Goal: Task Accomplishment & Management: Manage account settings

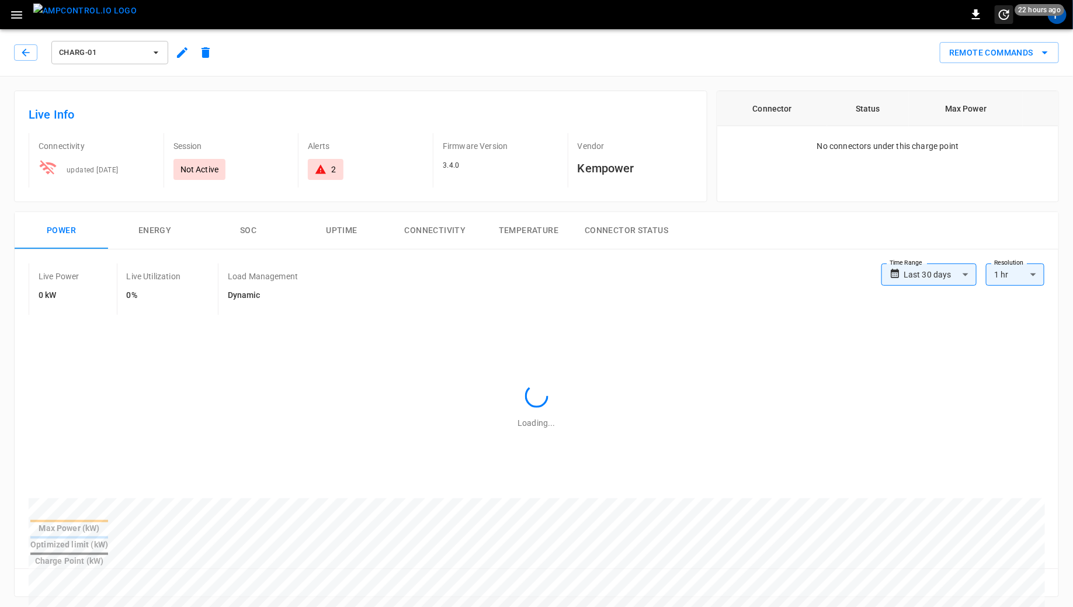
click at [1059, 15] on span "22 hours ago" at bounding box center [1040, 10] width 50 height 12
click at [1059, 15] on div at bounding box center [536, 303] width 1073 height 607
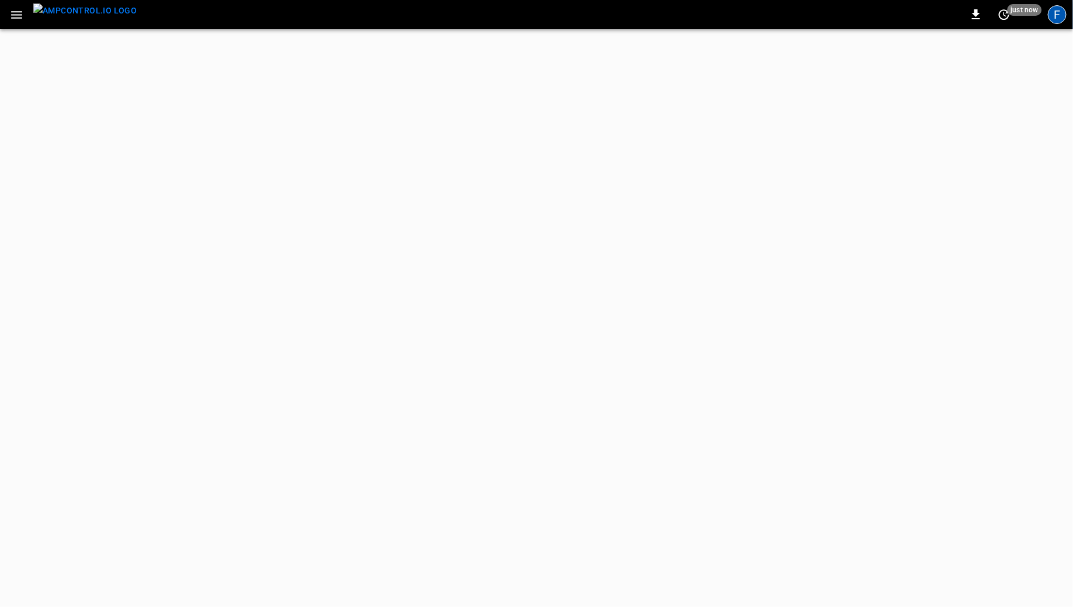
click at [1060, 16] on div "F" at bounding box center [1057, 14] width 19 height 19
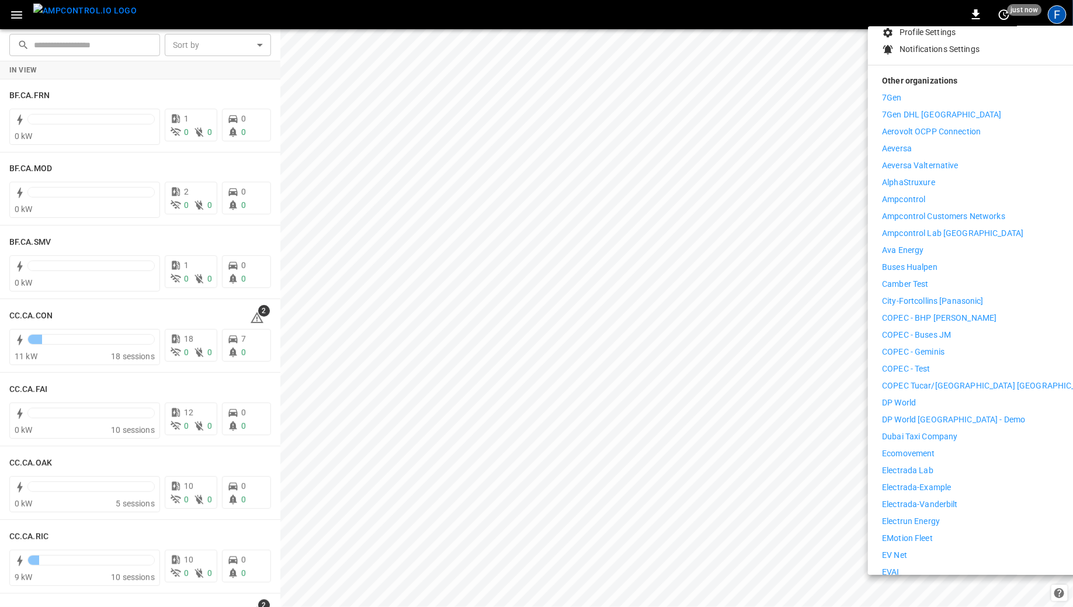
scroll to position [131, 0]
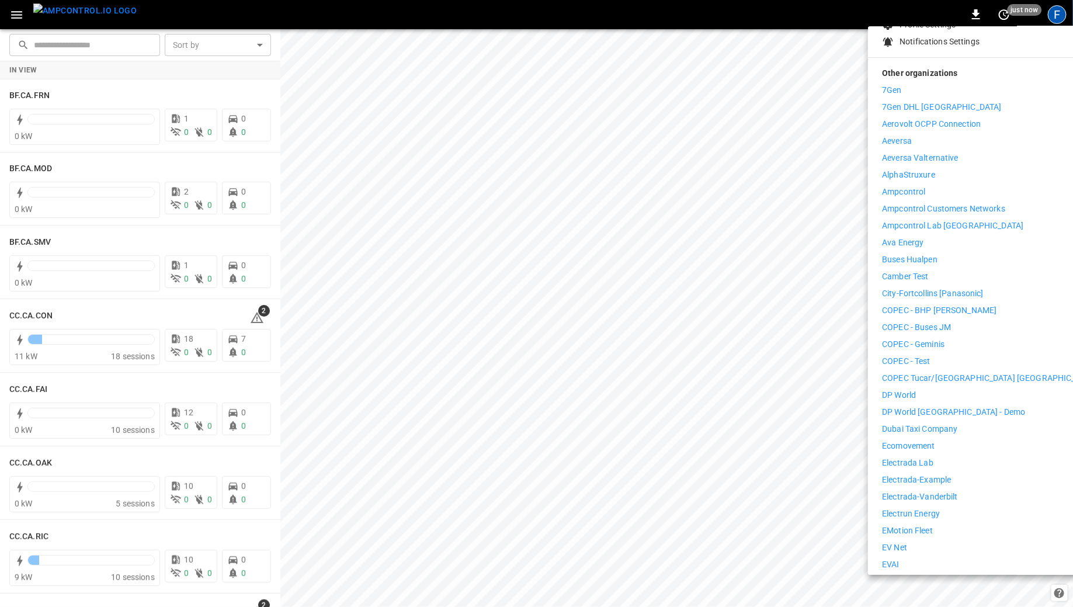
click at [668, 440] on div at bounding box center [536, 303] width 1073 height 607
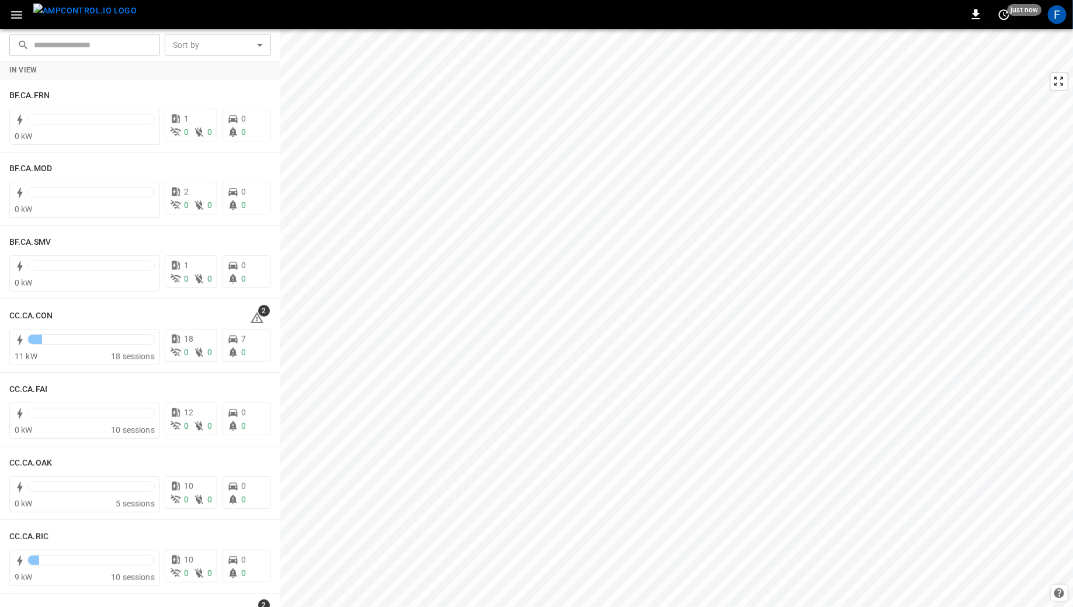
click at [22, 18] on icon "button" at bounding box center [16, 15] width 11 height 8
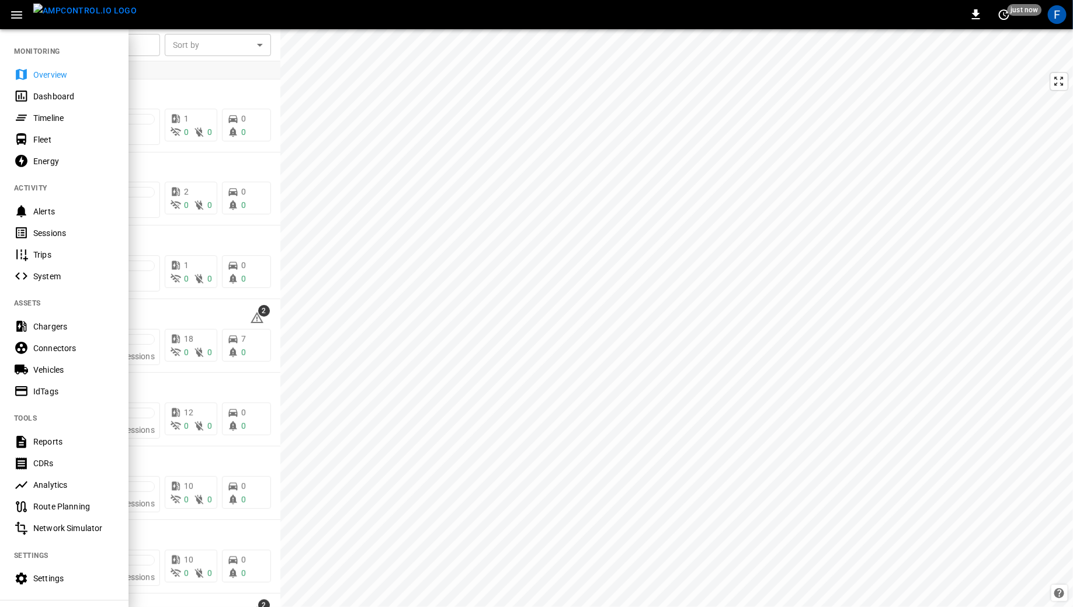
click at [49, 578] on div "Settings" at bounding box center [73, 578] width 81 height 12
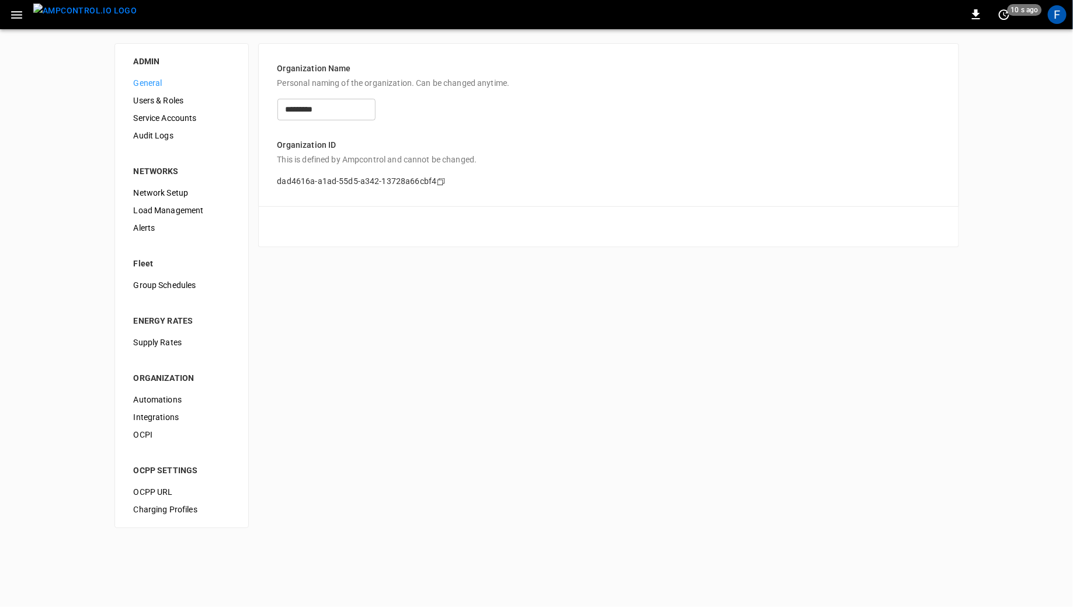
click at [155, 141] on span "Audit Logs" at bounding box center [182, 136] width 96 height 12
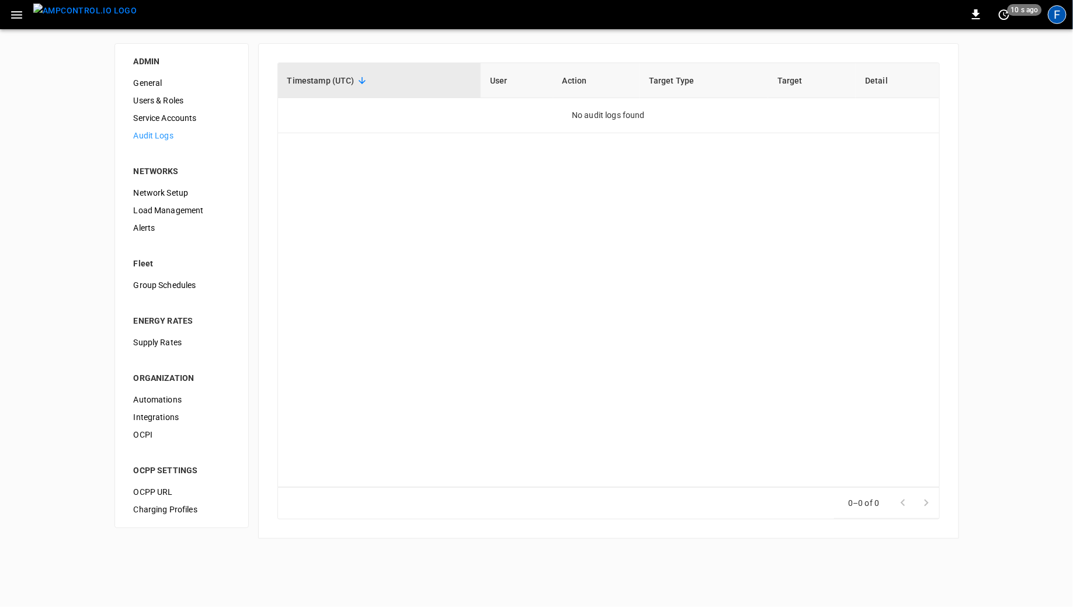
click at [1064, 13] on div "F" at bounding box center [1057, 14] width 19 height 19
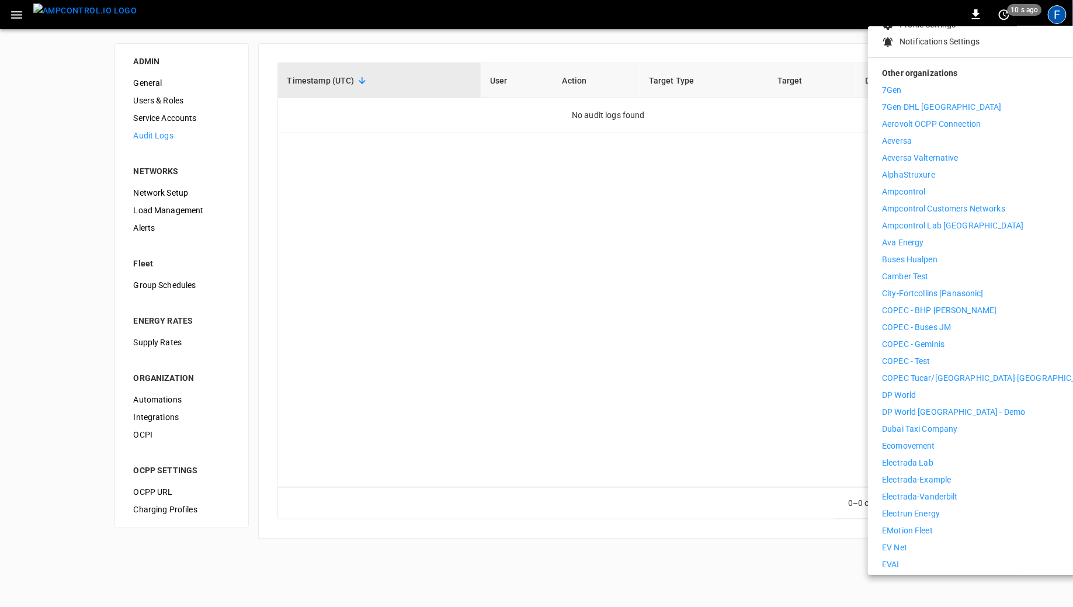
scroll to position [668, 0]
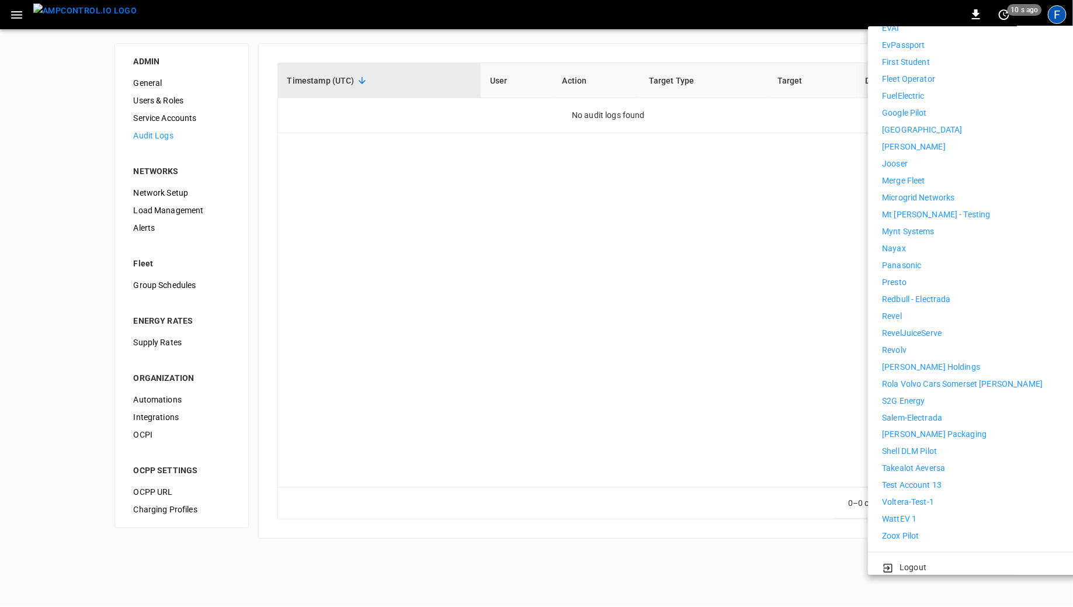
click at [909, 513] on p "WattEV 1" at bounding box center [899, 519] width 34 height 12
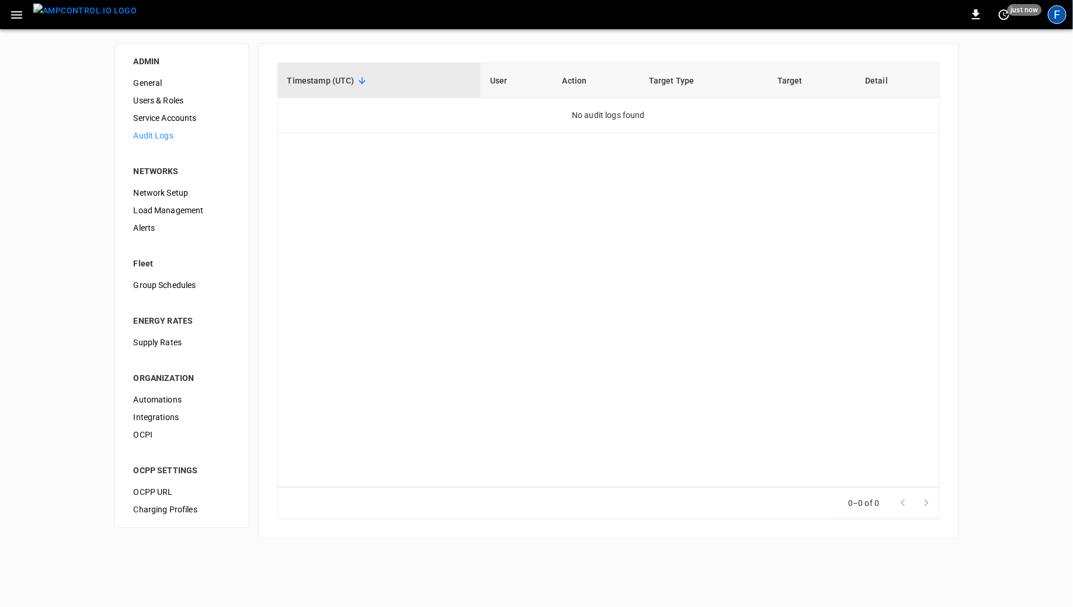
click at [1063, 19] on div "F" at bounding box center [1057, 14] width 19 height 19
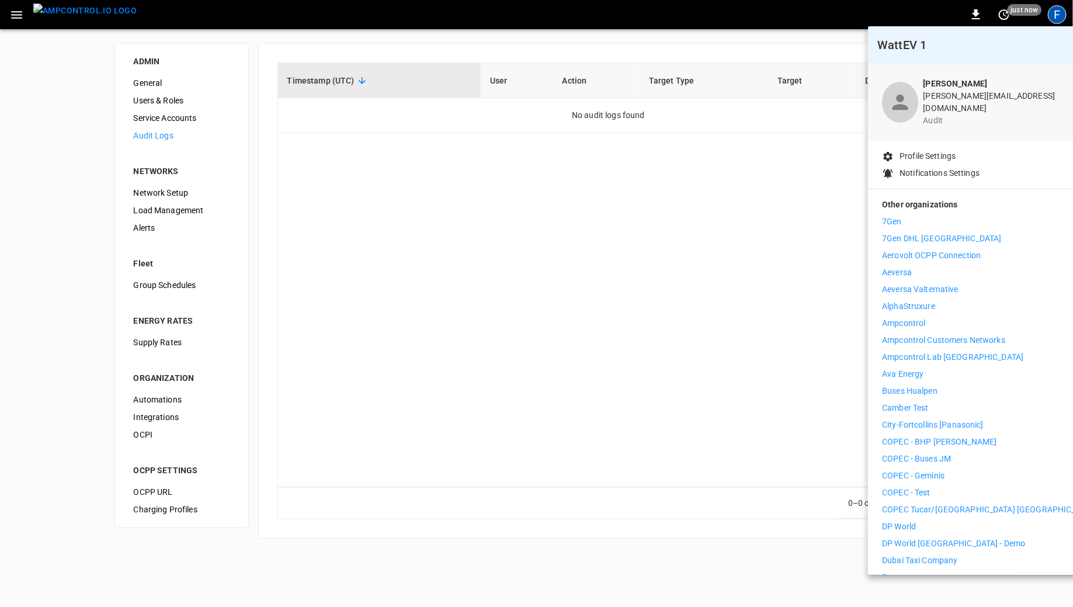
click at [912, 216] on li "7Gen" at bounding box center [989, 222] width 215 height 12
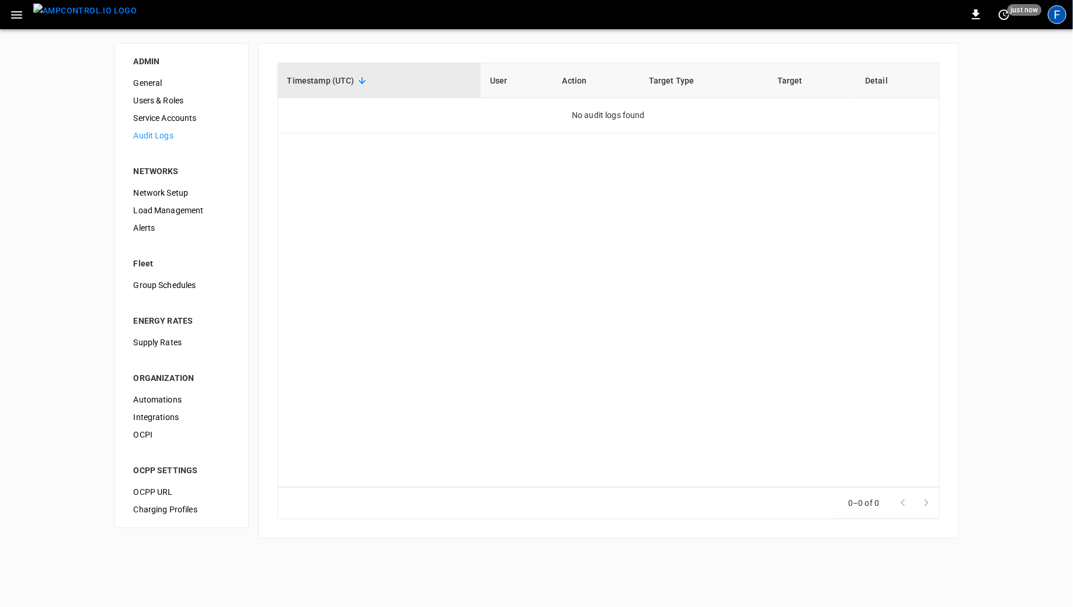
click at [1057, 20] on div "F" at bounding box center [1057, 14] width 19 height 19
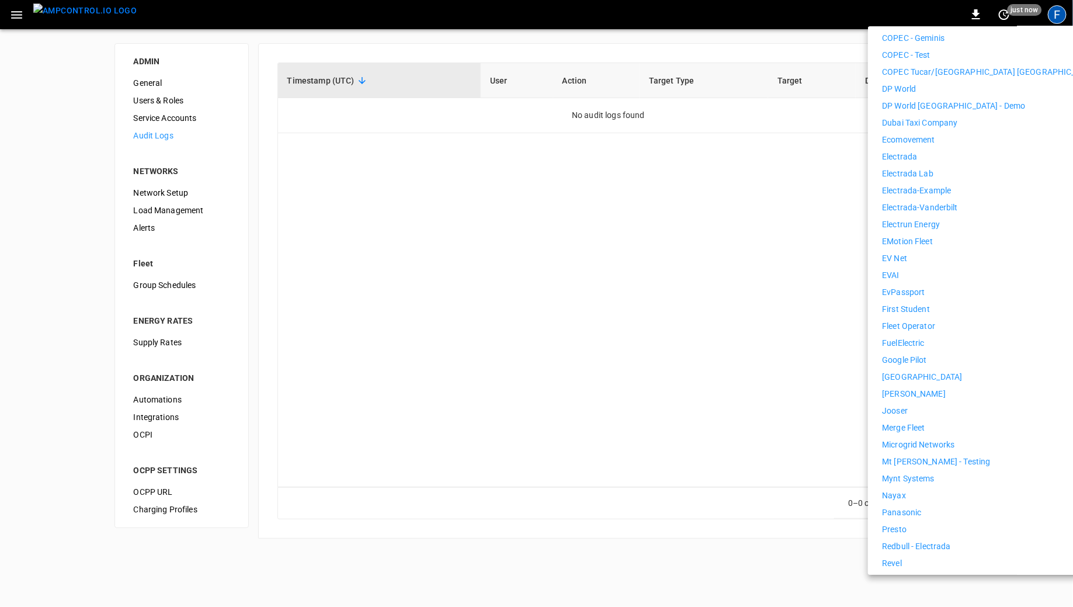
scroll to position [668, 0]
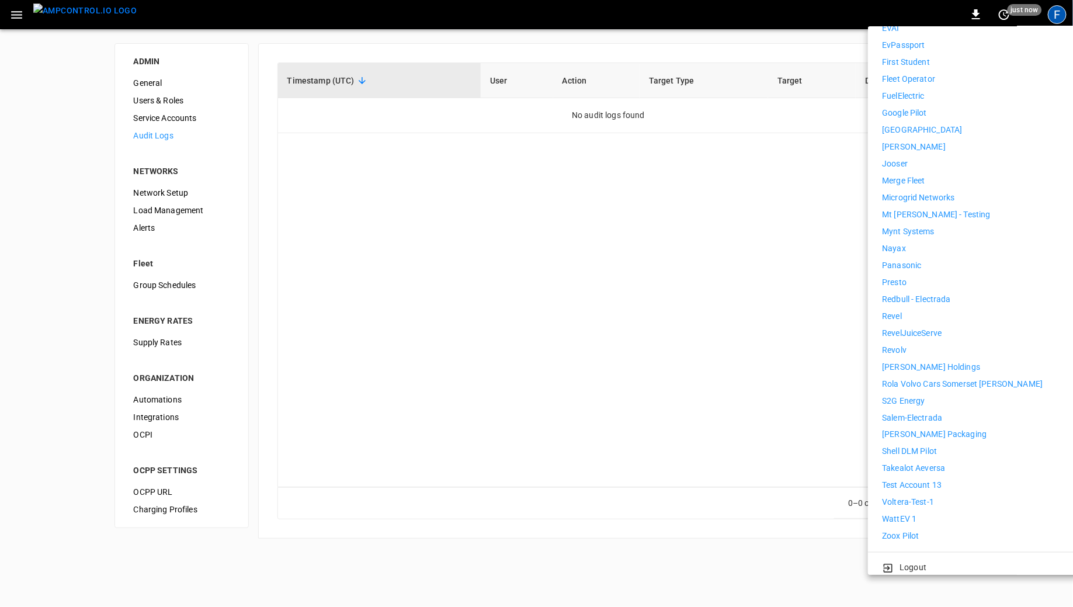
click at [905, 310] on li "Revel" at bounding box center [989, 316] width 215 height 12
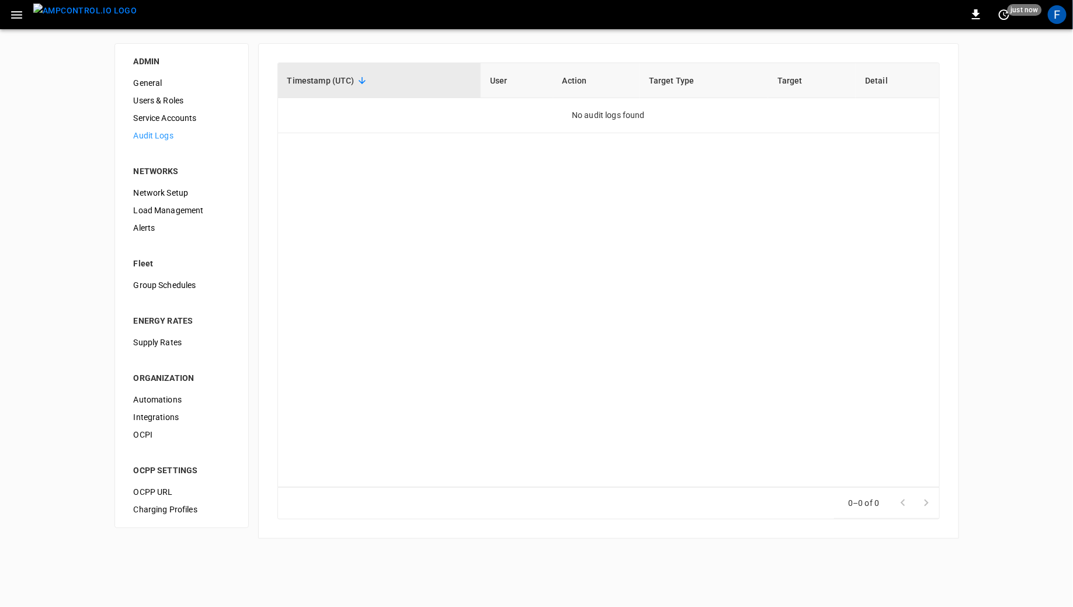
click at [1047, 14] on div "F" at bounding box center [1057, 15] width 22 height 22
click at [1058, 20] on div "F" at bounding box center [1057, 14] width 19 height 19
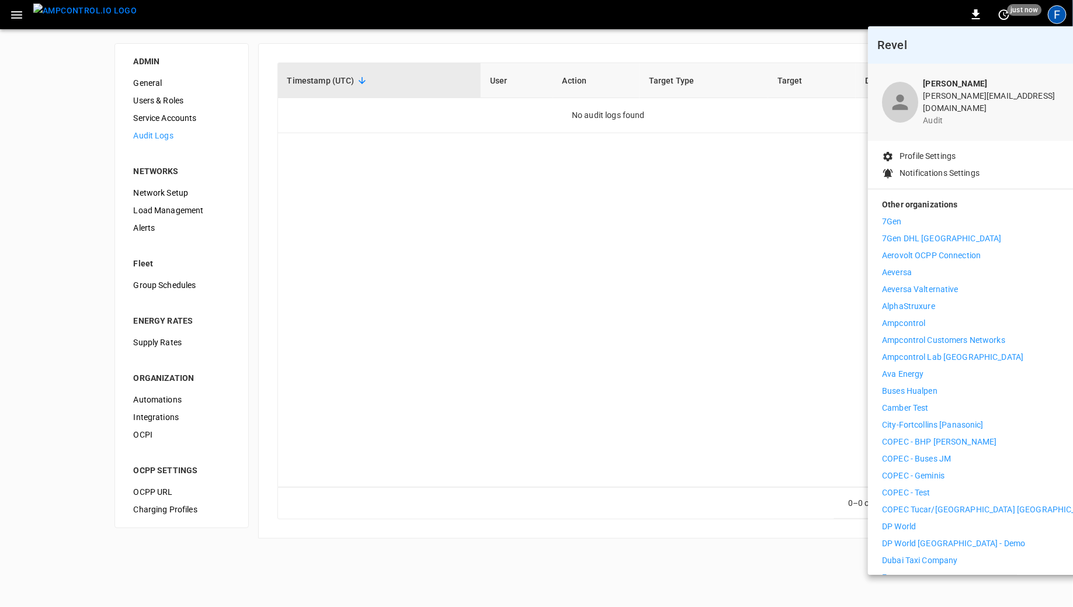
click at [929, 266] on li "Aeversa" at bounding box center [989, 272] width 215 height 12
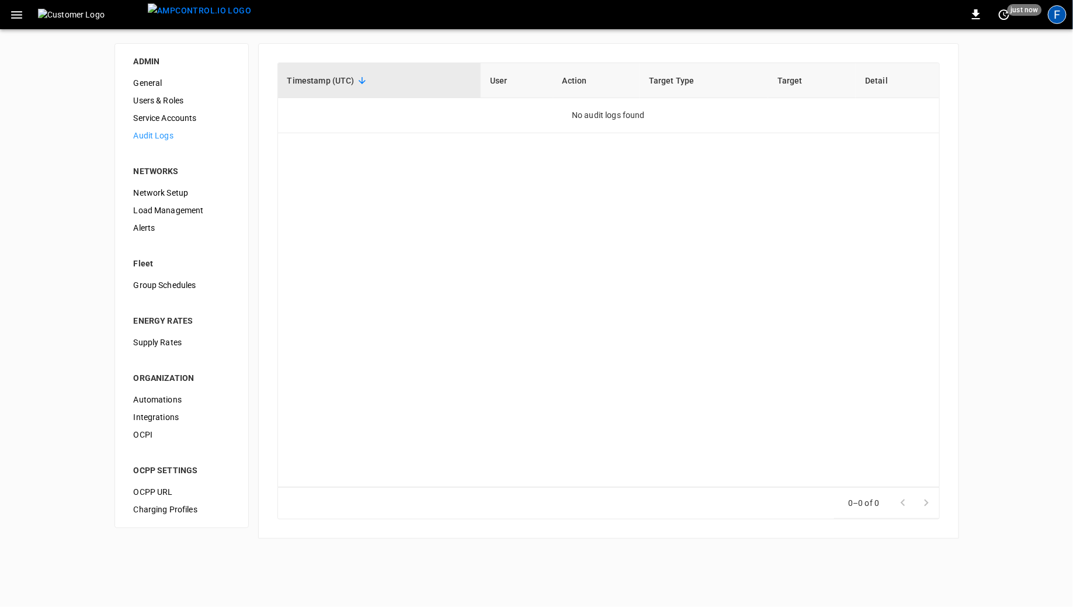
click at [1061, 13] on div "F" at bounding box center [1057, 14] width 19 height 19
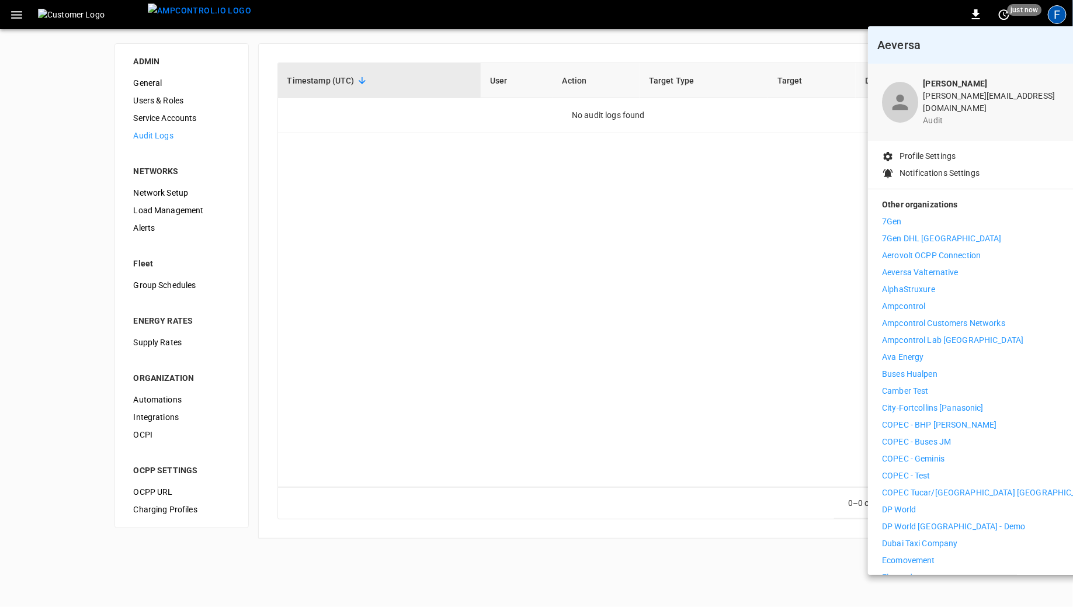
click at [945, 334] on p "Ampcontrol Lab [GEOGRAPHIC_DATA]" at bounding box center [952, 340] width 141 height 12
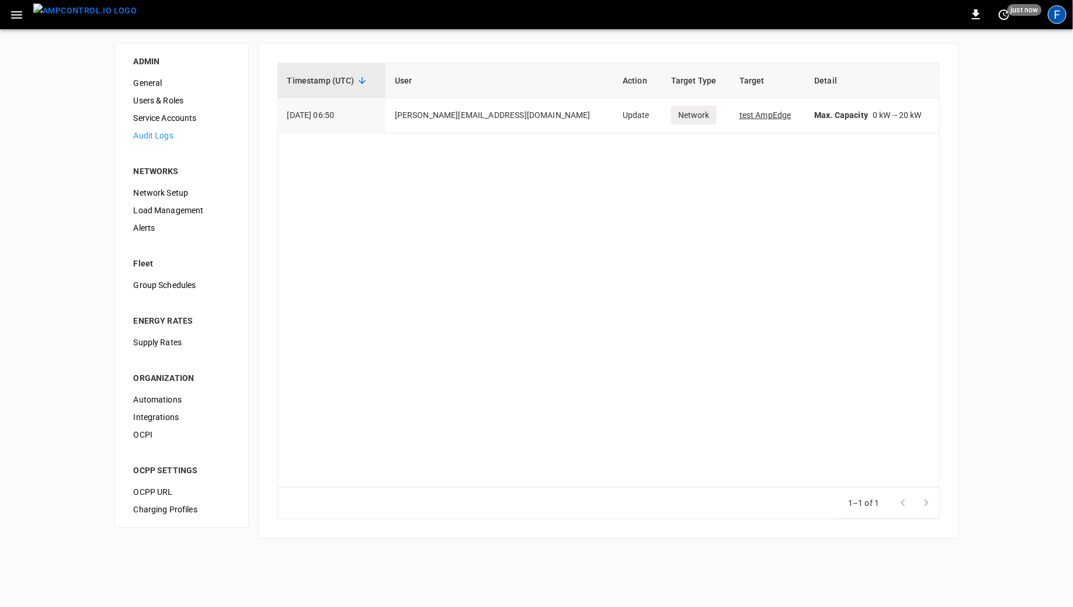
click at [1053, 23] on div "F" at bounding box center [1057, 14] width 19 height 19
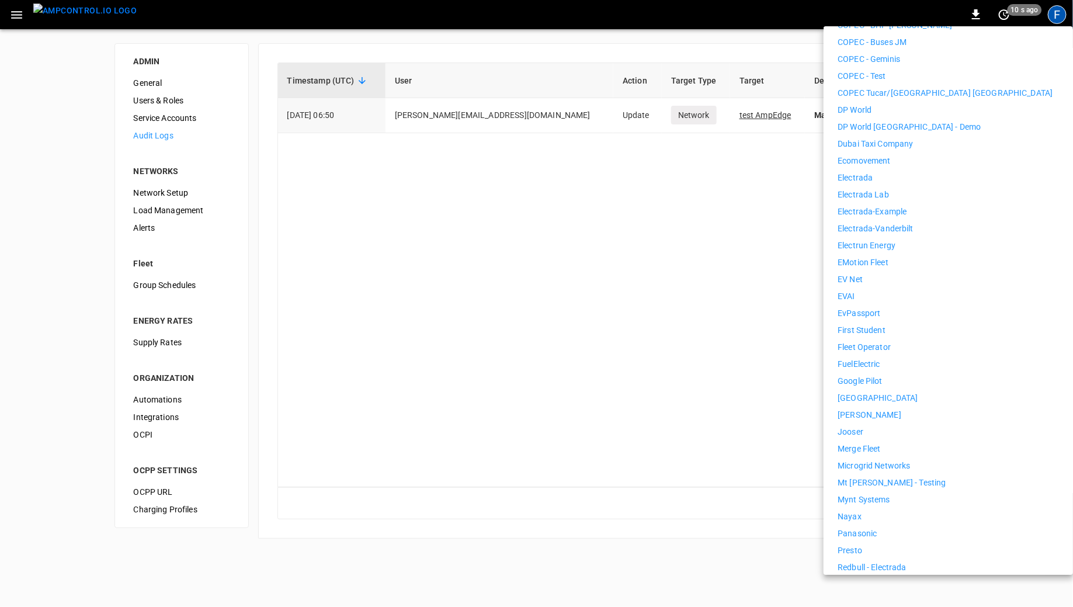
scroll to position [509, 0]
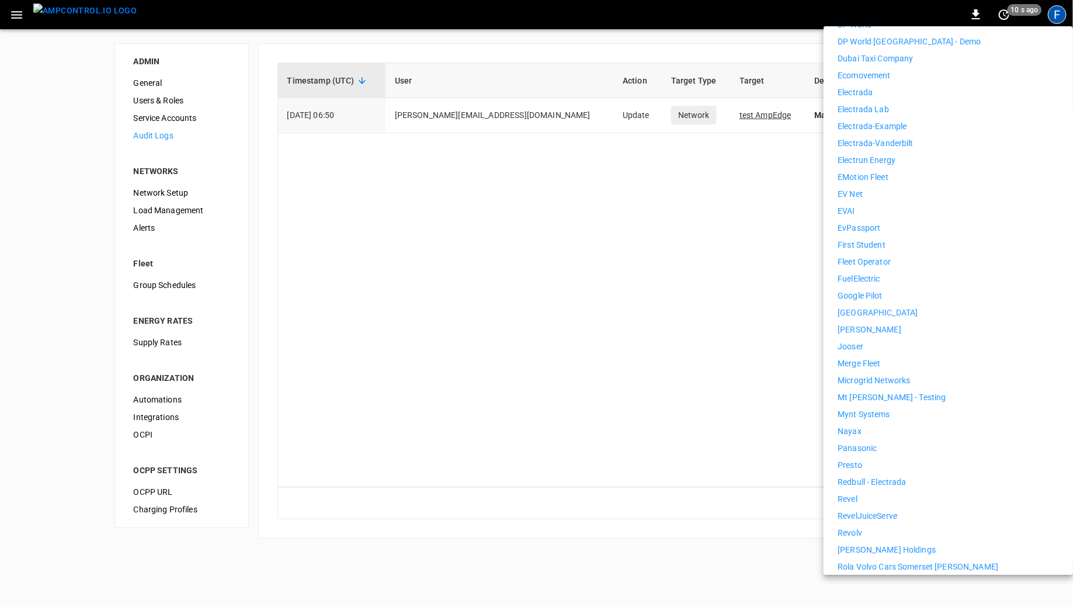
click at [858, 425] on p "Nayax" at bounding box center [850, 431] width 24 height 12
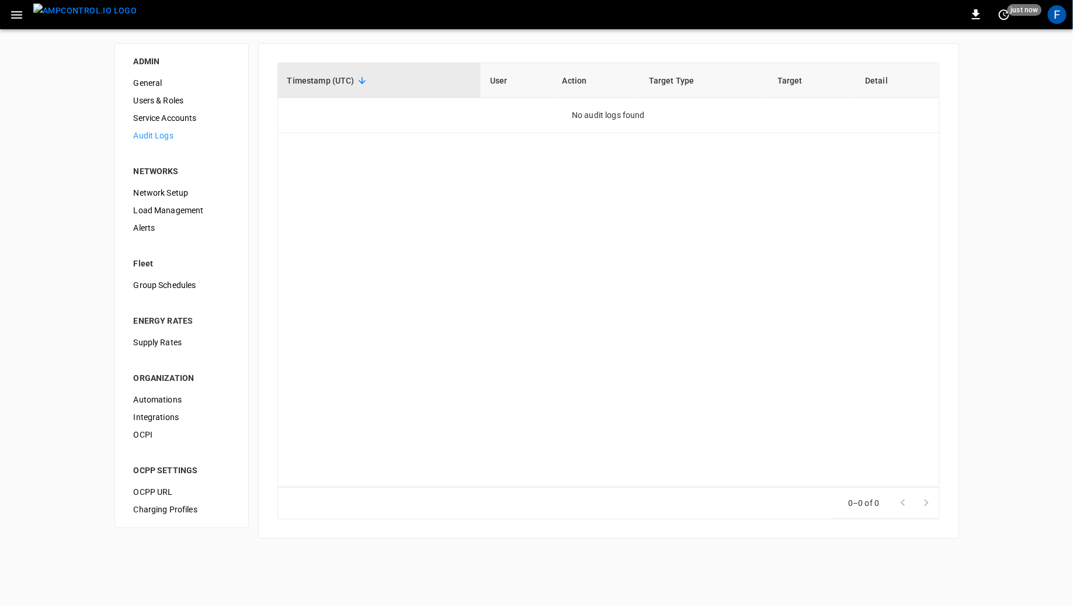
click at [86, 18] on img "menu" at bounding box center [84, 11] width 103 height 15
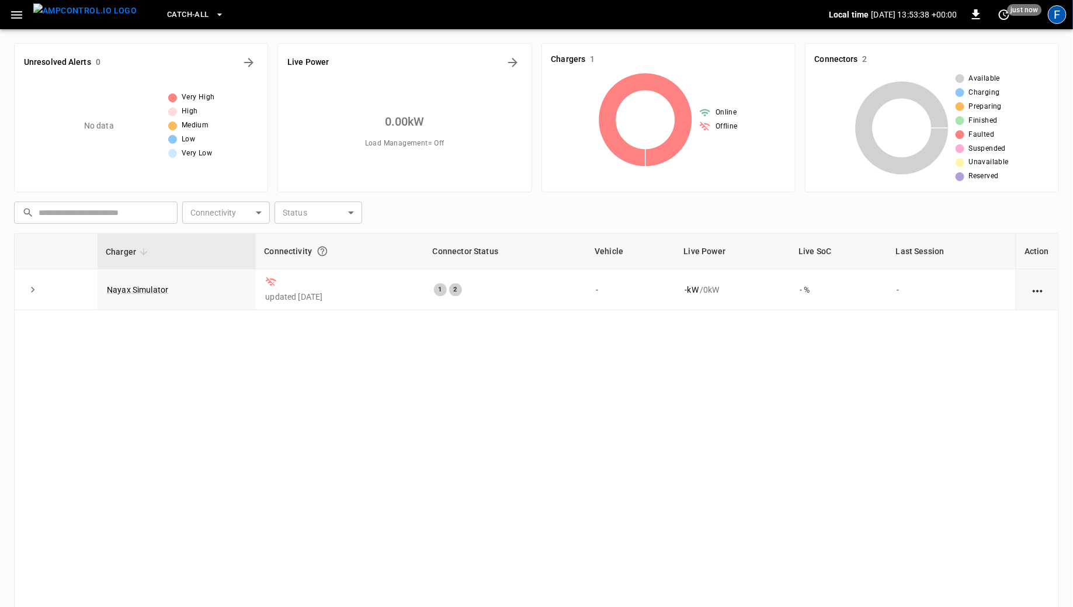
click at [1061, 15] on div "F" at bounding box center [1057, 14] width 19 height 19
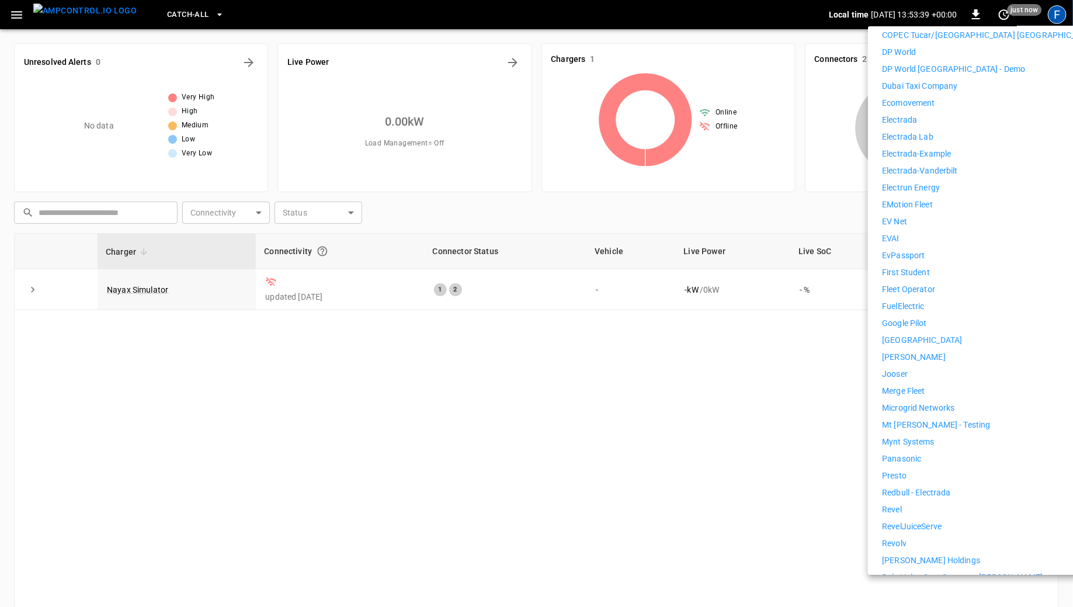
scroll to position [668, 0]
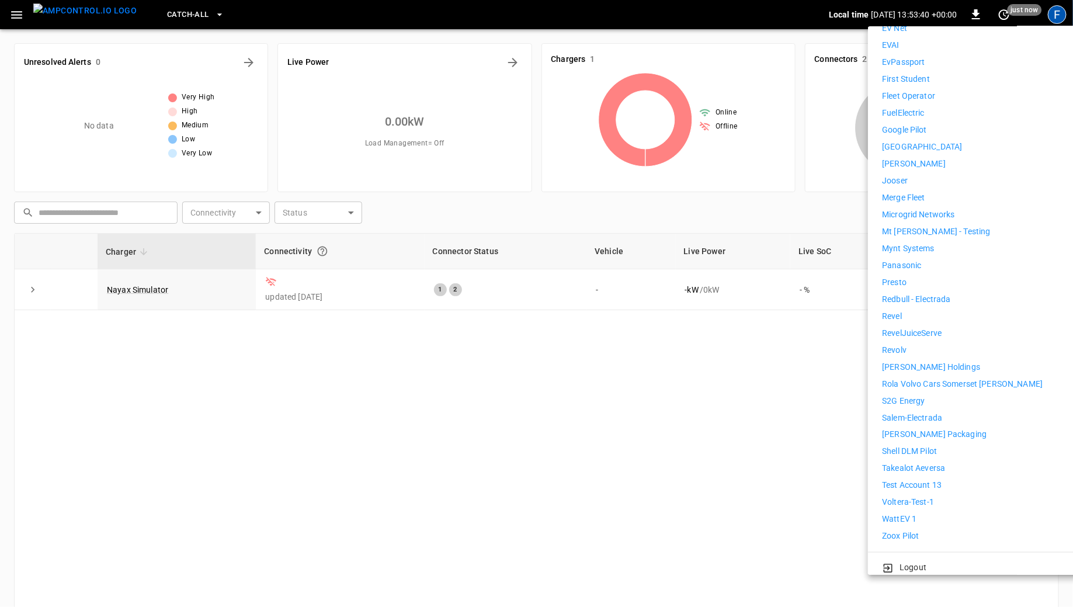
click at [919, 513] on li "WattEV 1" at bounding box center [989, 519] width 215 height 12
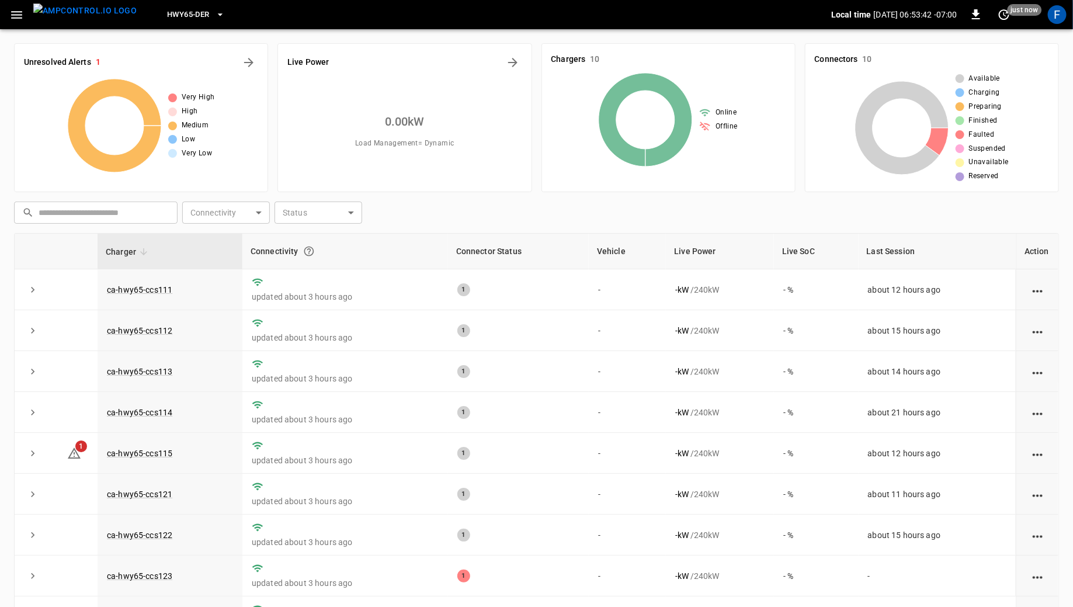
click at [17, 12] on icon "button" at bounding box center [16, 15] width 15 height 15
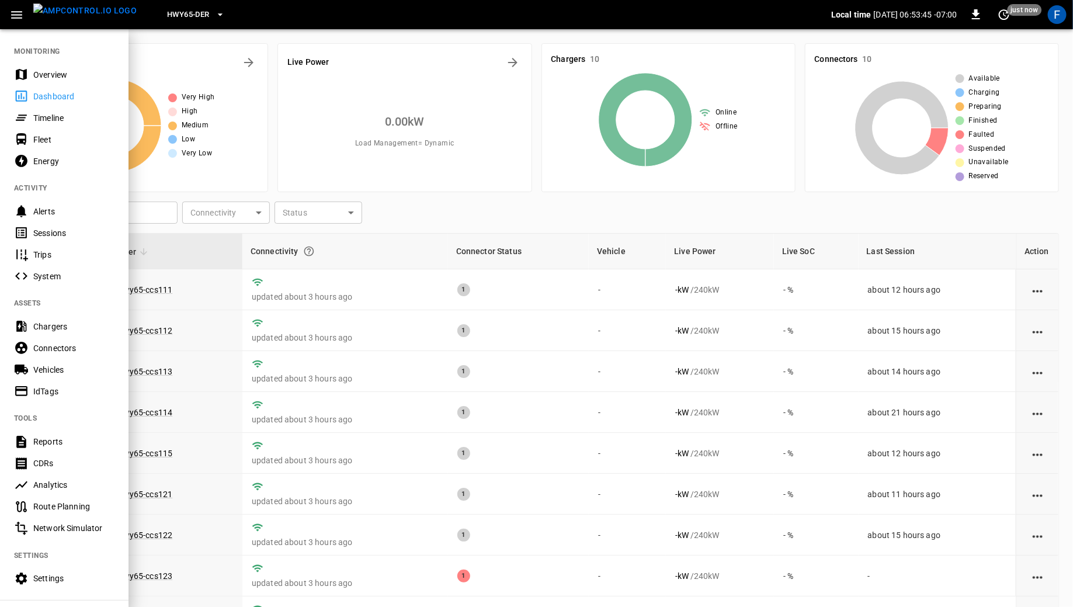
click at [312, 377] on div at bounding box center [536, 303] width 1073 height 607
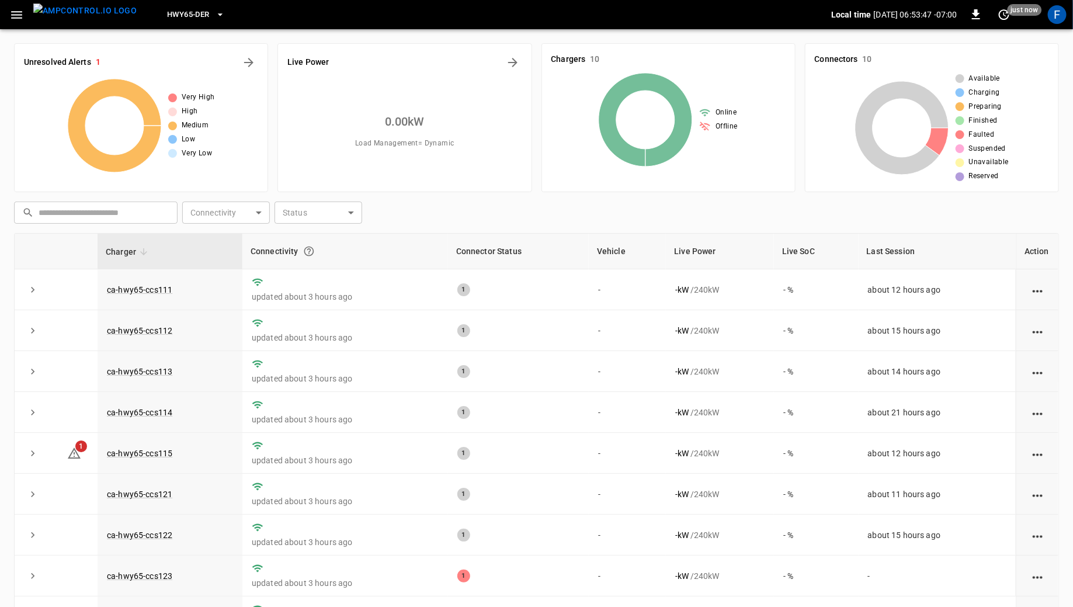
click at [179, 15] on span "HWY65-DER" at bounding box center [188, 14] width 42 height 13
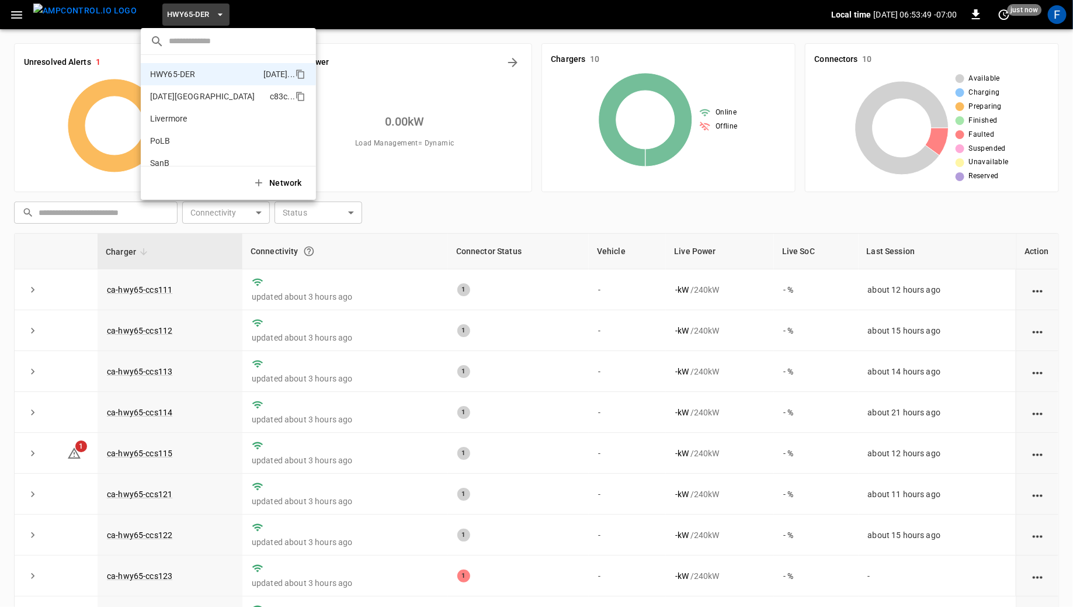
scroll to position [5, 0]
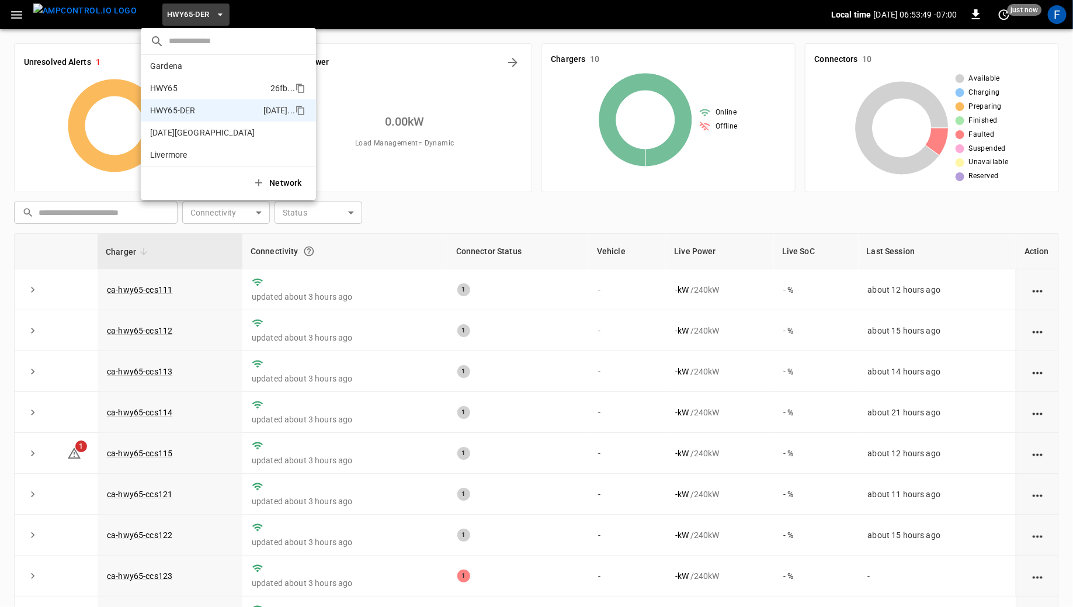
click at [195, 95] on li "HWY65 26fb ..." at bounding box center [228, 88] width 175 height 22
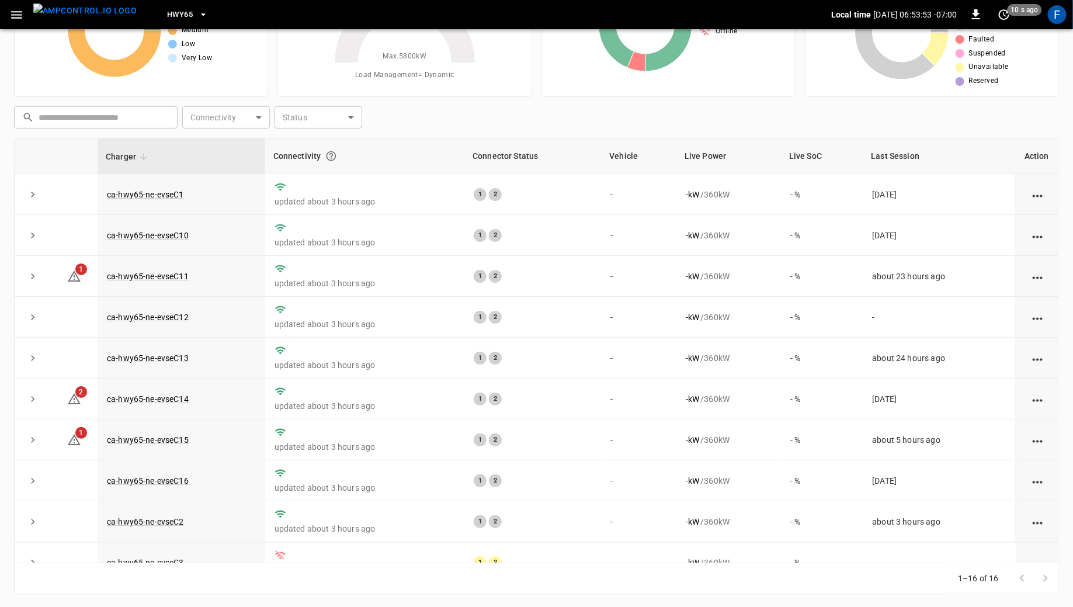
scroll to position [0, 0]
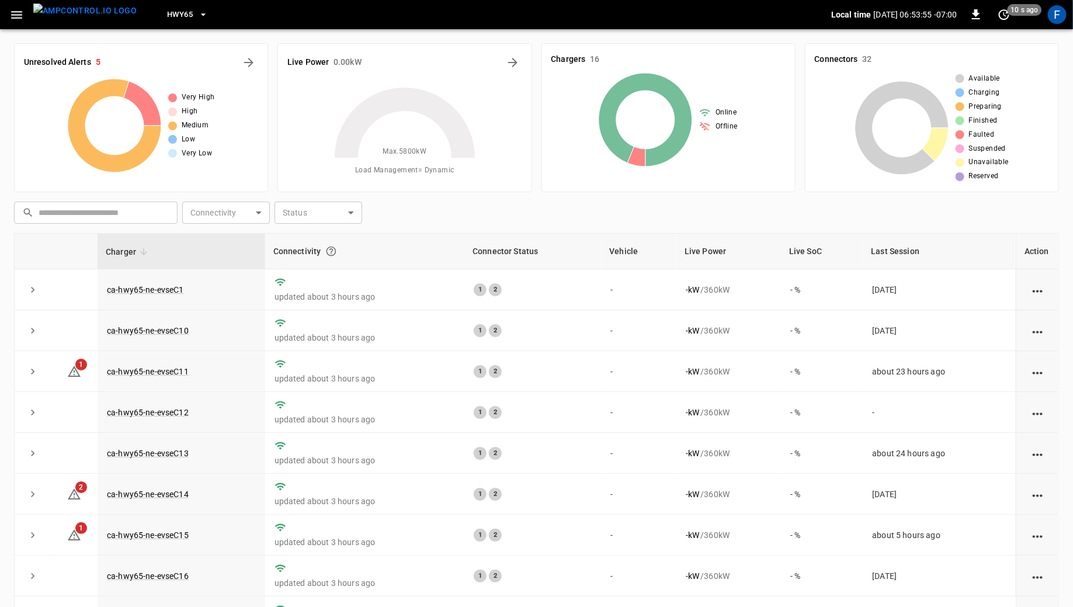
click at [12, 14] on icon "button" at bounding box center [16, 15] width 11 height 8
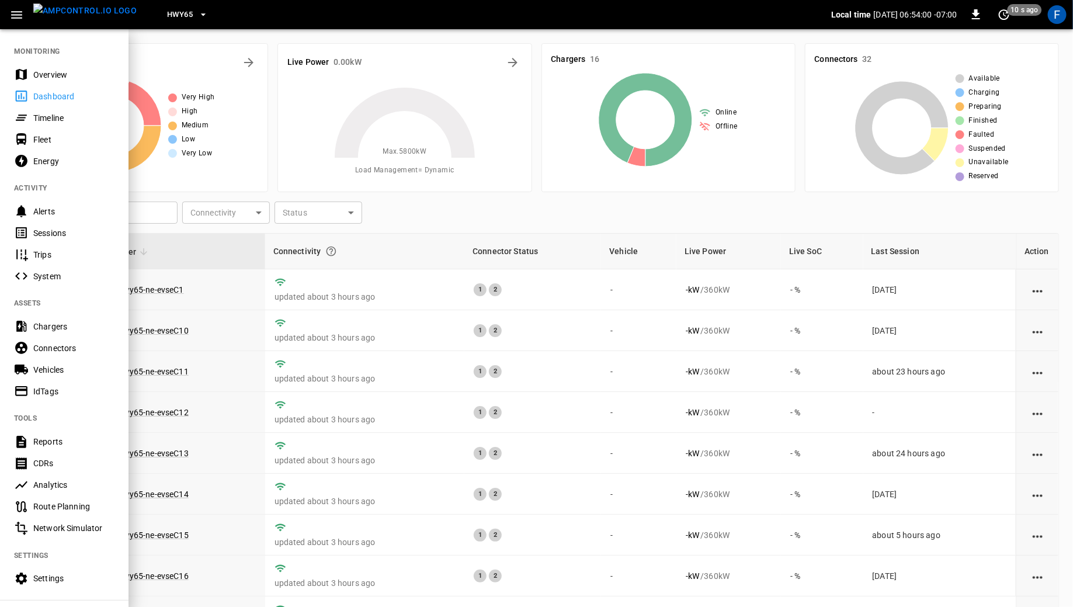
click at [338, 336] on div at bounding box center [536, 303] width 1073 height 607
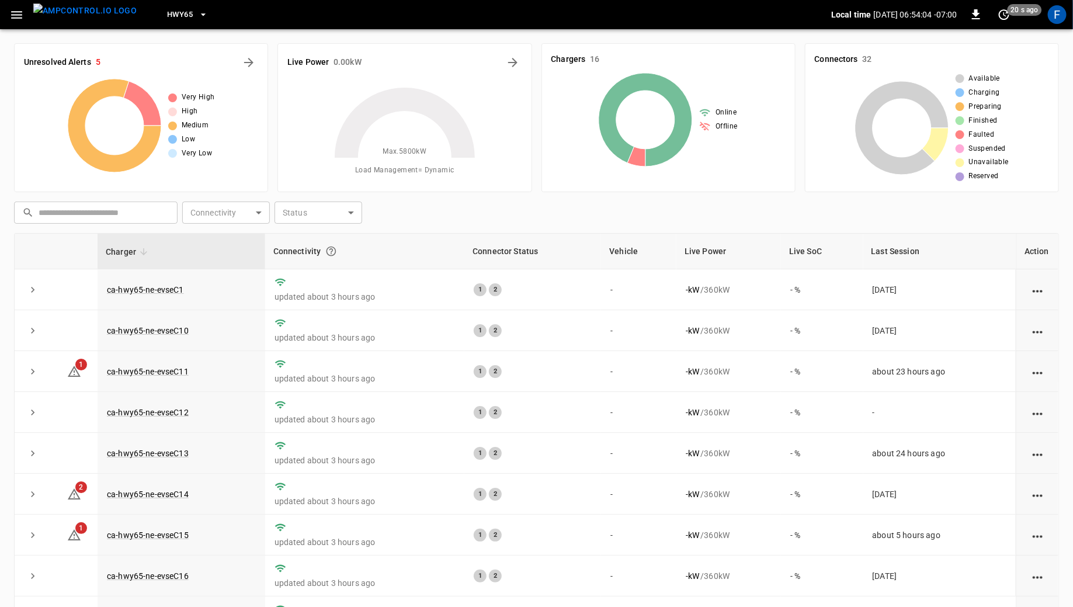
click at [9, 16] on icon "button" at bounding box center [16, 15] width 15 height 15
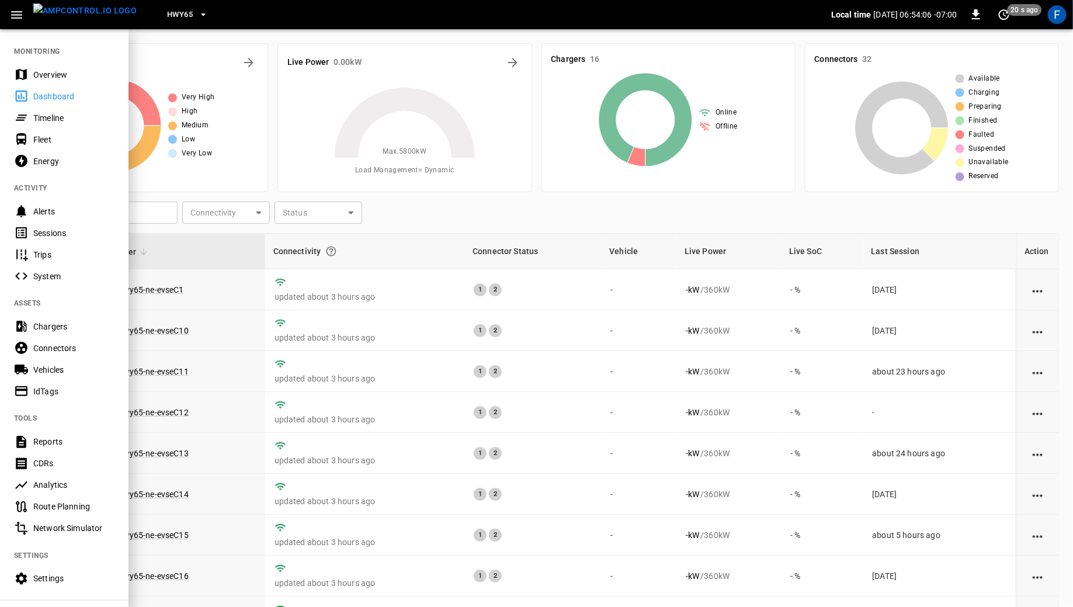
click at [73, 479] on div "Analytics" at bounding box center [73, 485] width 81 height 12
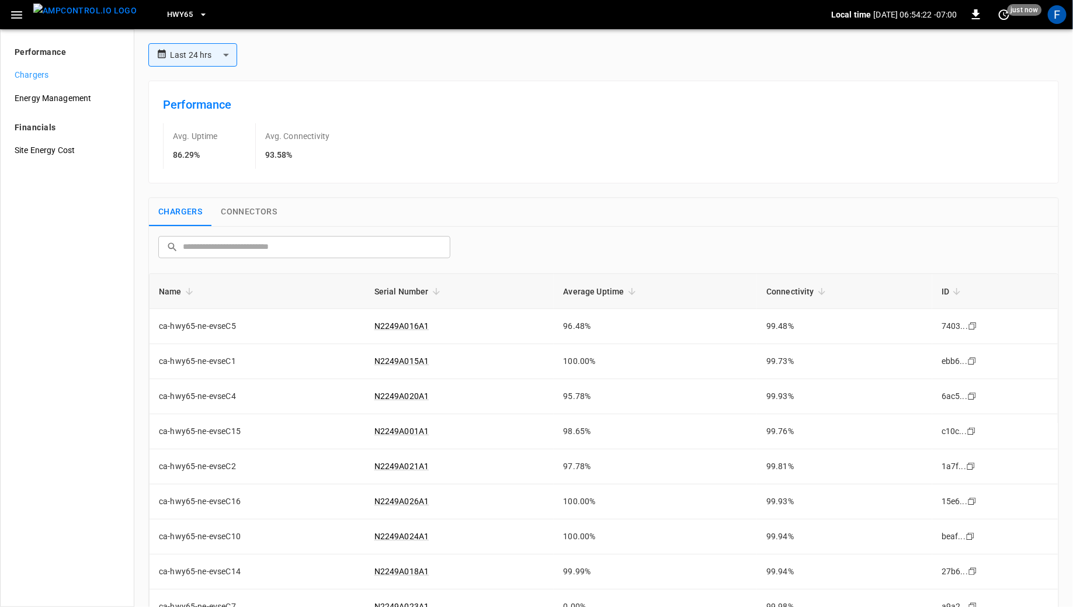
click at [206, 58] on body "**********" at bounding box center [536, 303] width 1073 height 607
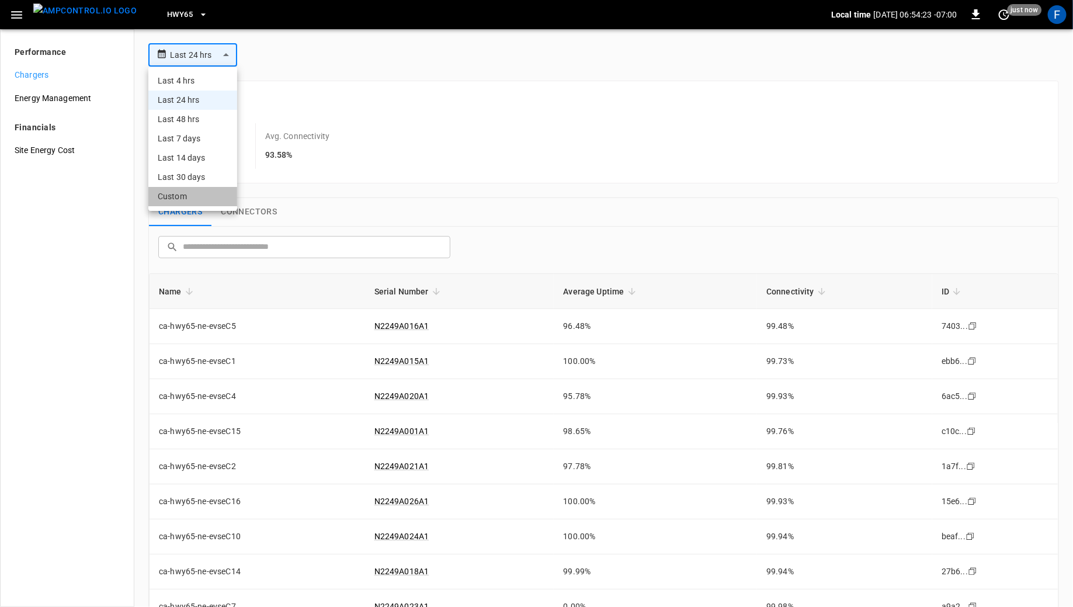
click at [197, 192] on li "Custom" at bounding box center [192, 196] width 89 height 19
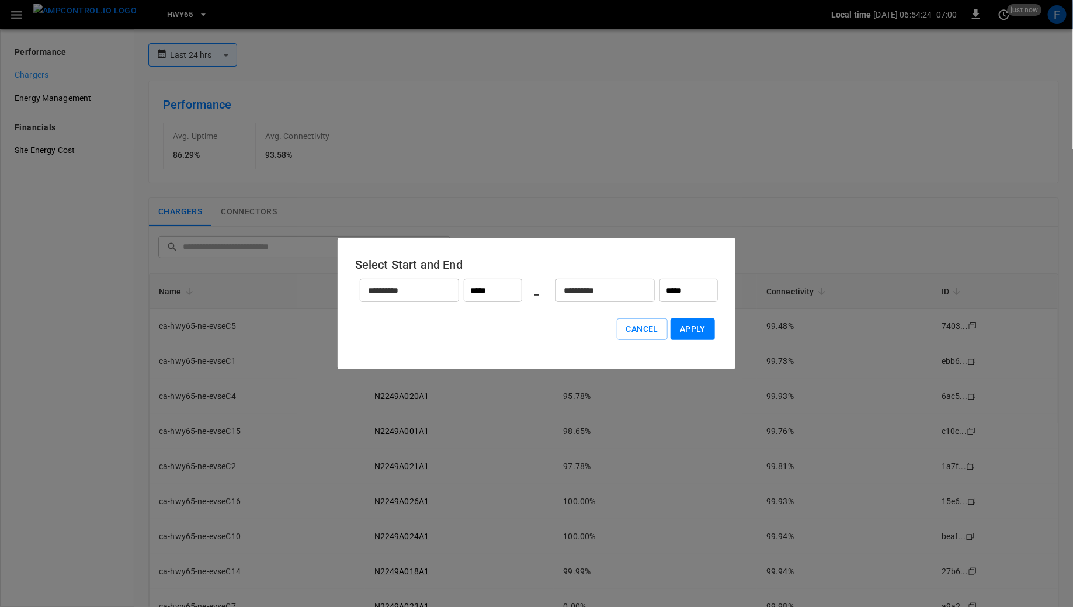
click at [388, 291] on input "**********" at bounding box center [403, 290] width 86 height 31
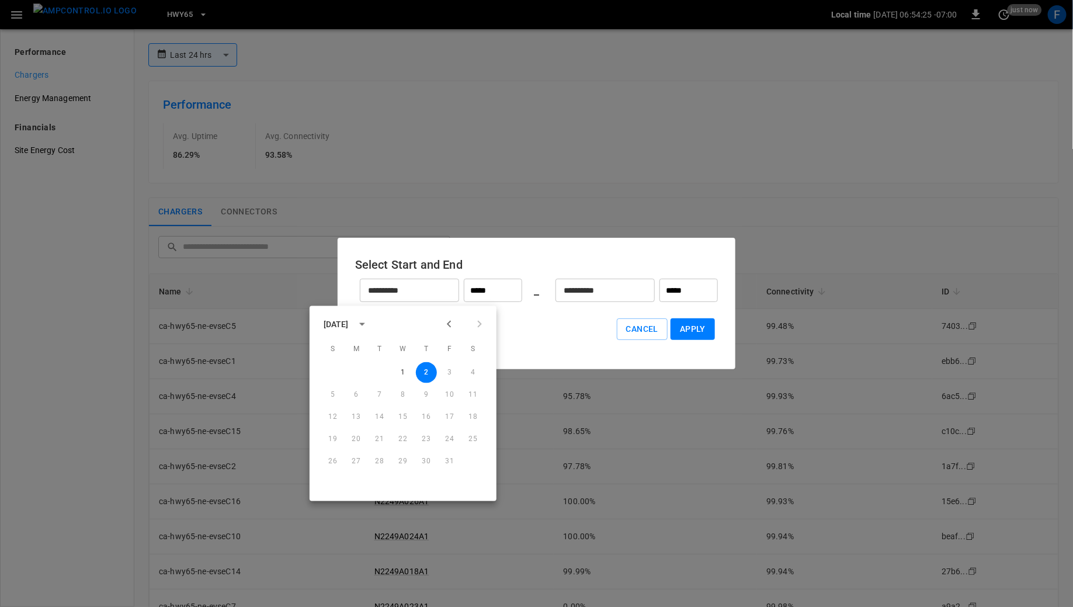
click at [447, 325] on icon "Previous month" at bounding box center [449, 324] width 14 height 14
click at [353, 367] on button "1" at bounding box center [356, 372] width 21 height 21
type input "**********"
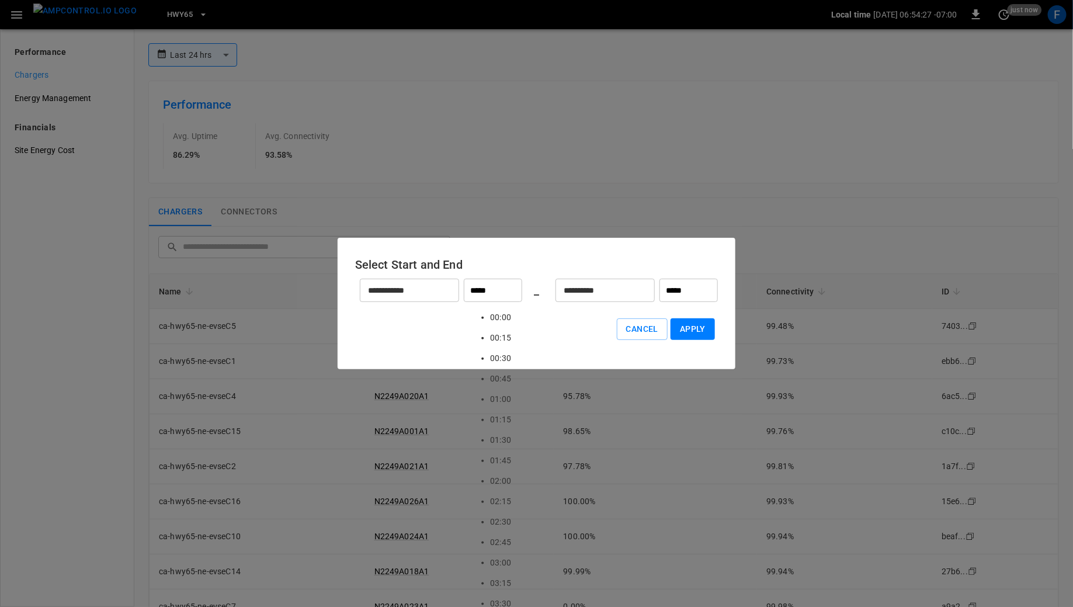
click at [474, 291] on input "*****" at bounding box center [493, 290] width 58 height 23
click at [498, 321] on li "00:00" at bounding box center [500, 317] width 21 height 20
type input "*****"
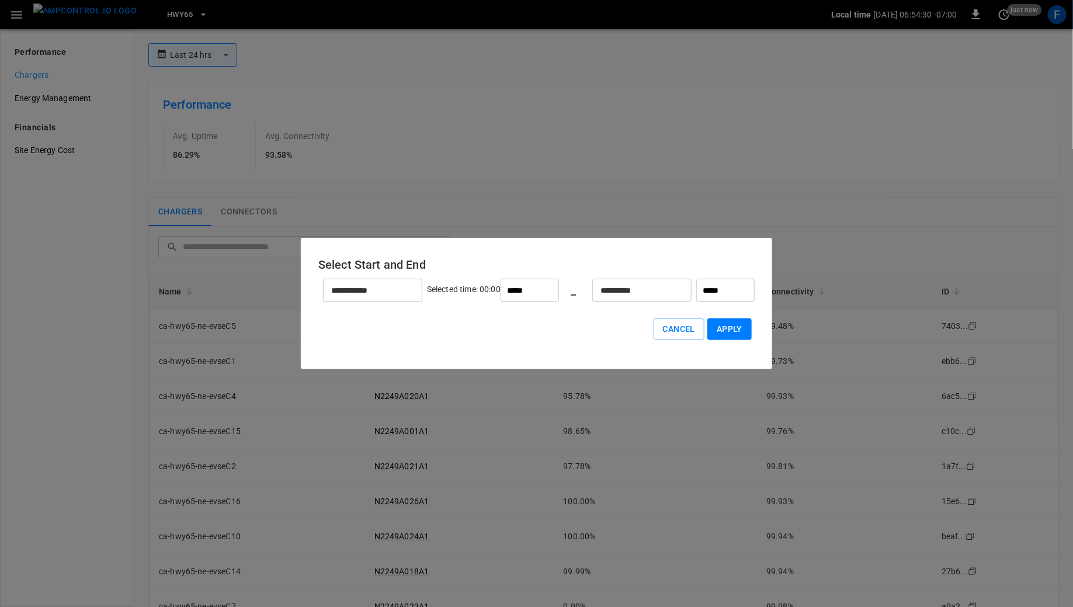
click at [603, 290] on input "**********" at bounding box center [635, 290] width 86 height 31
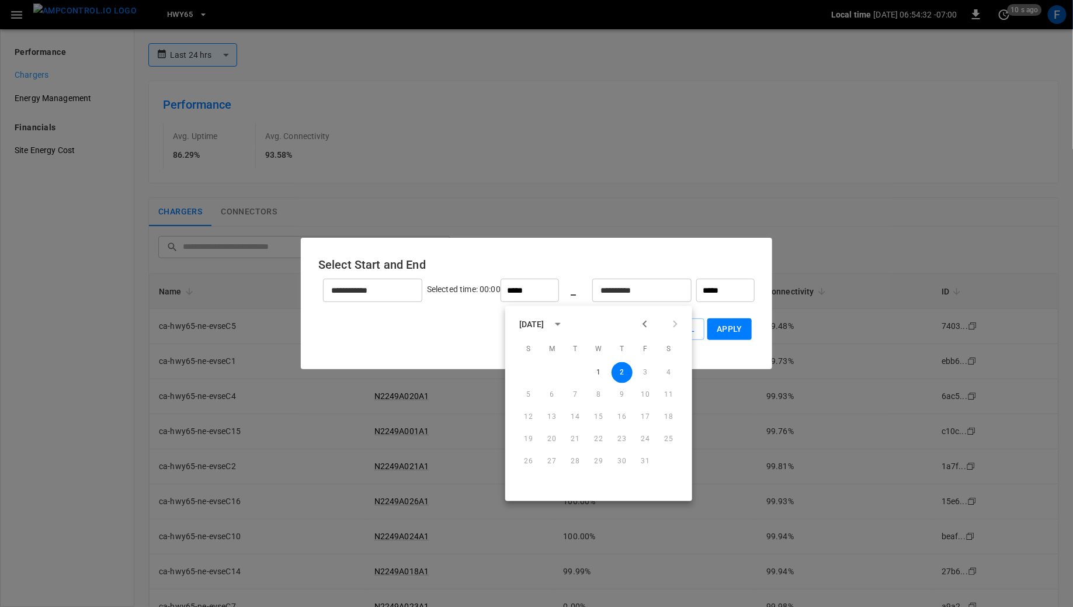
click at [641, 318] on icon "Previous month" at bounding box center [645, 324] width 14 height 14
click at [675, 321] on icon "Next month" at bounding box center [675, 324] width 14 height 14
click at [599, 373] on button "1" at bounding box center [598, 372] width 21 height 21
type input "**********"
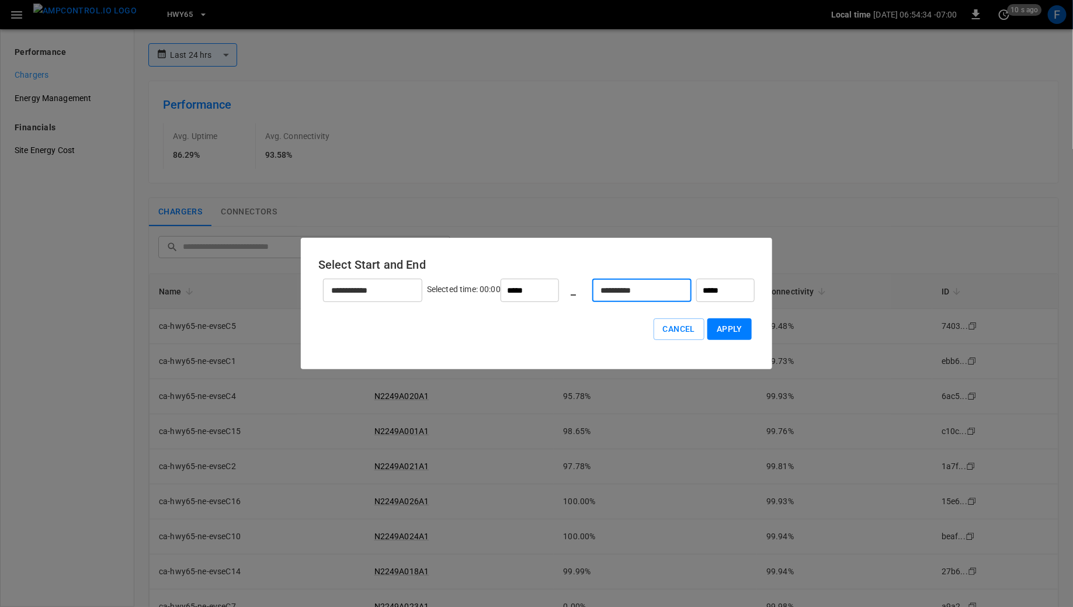
click at [696, 291] on input "*****" at bounding box center [725, 290] width 58 height 23
click at [693, 315] on li "00:00" at bounding box center [696, 317] width 21 height 20
type input "*****"
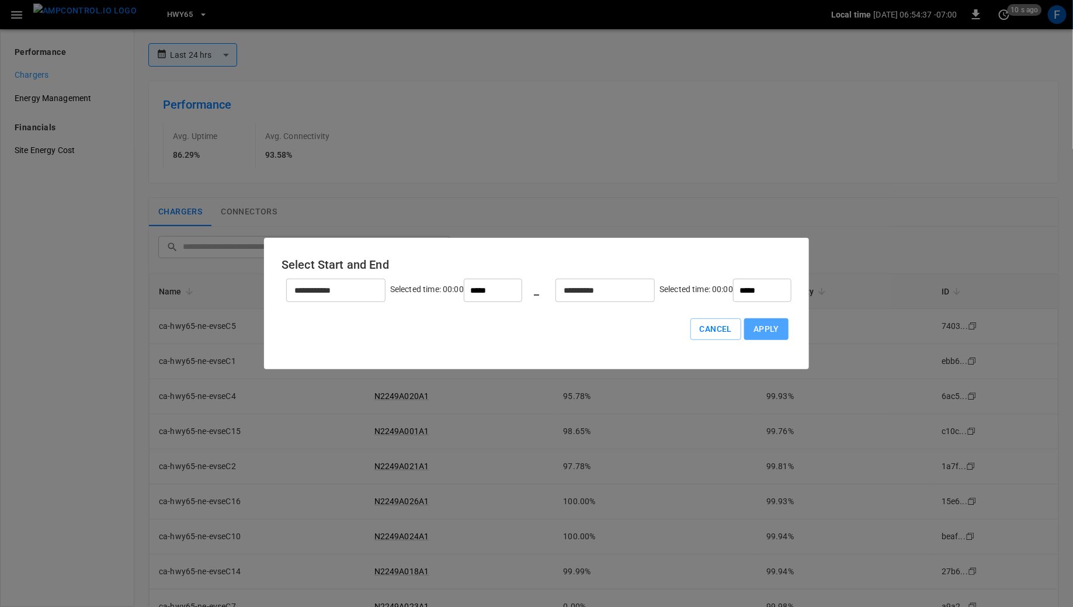
click at [744, 333] on button "Apply" at bounding box center [766, 329] width 44 height 22
type input "******"
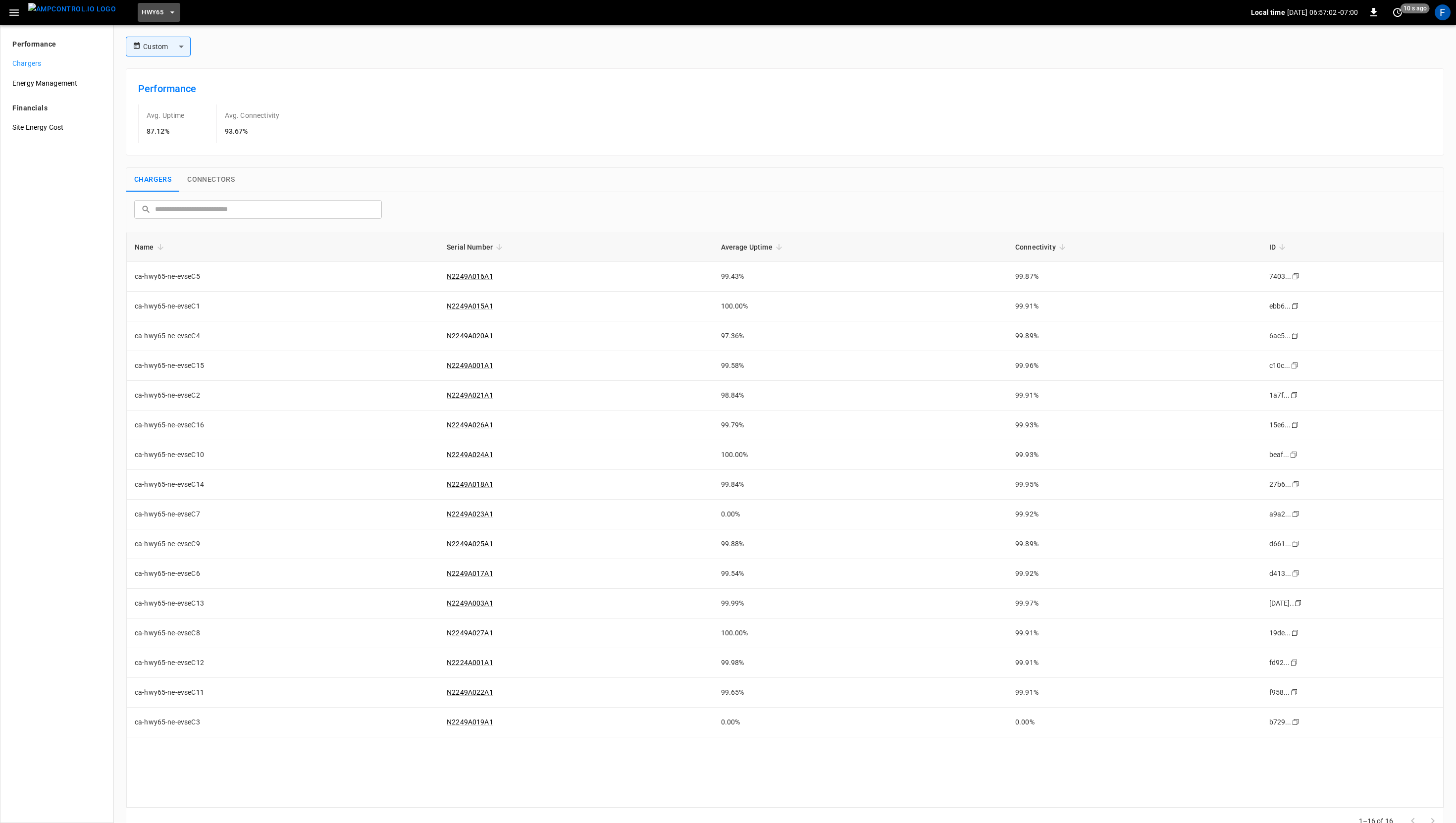
click at [148, 16] on button "HWY65" at bounding box center [159, 13] width 42 height 19
click at [154, 81] on p "HWY65-DER" at bounding box center [173, 82] width 92 height 10
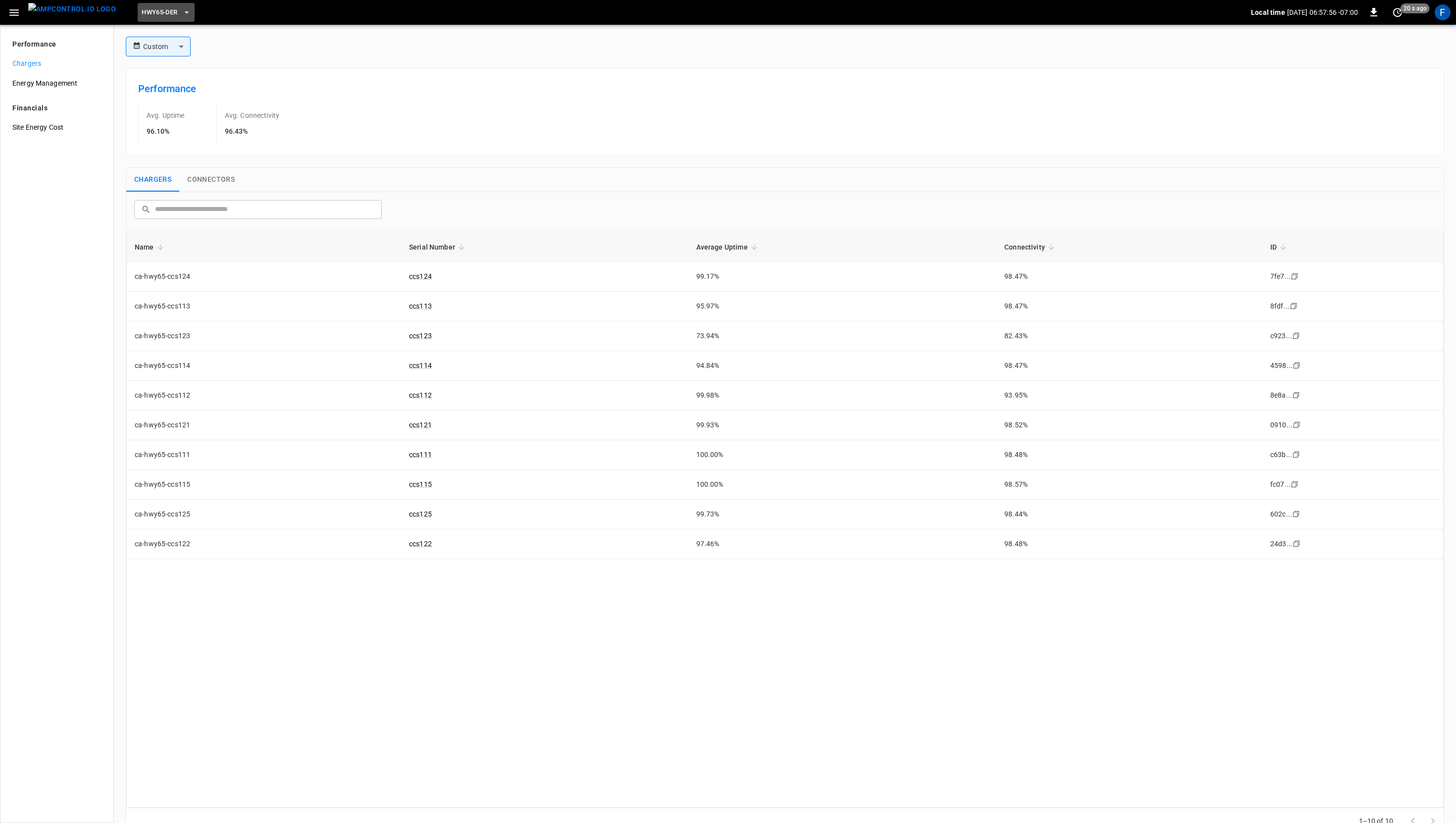
click at [137, 4] on button "HWY65-DER" at bounding box center [165, 13] width 57 height 19
click at [163, 118] on p "PoLB" at bounding box center [176, 120] width 97 height 10
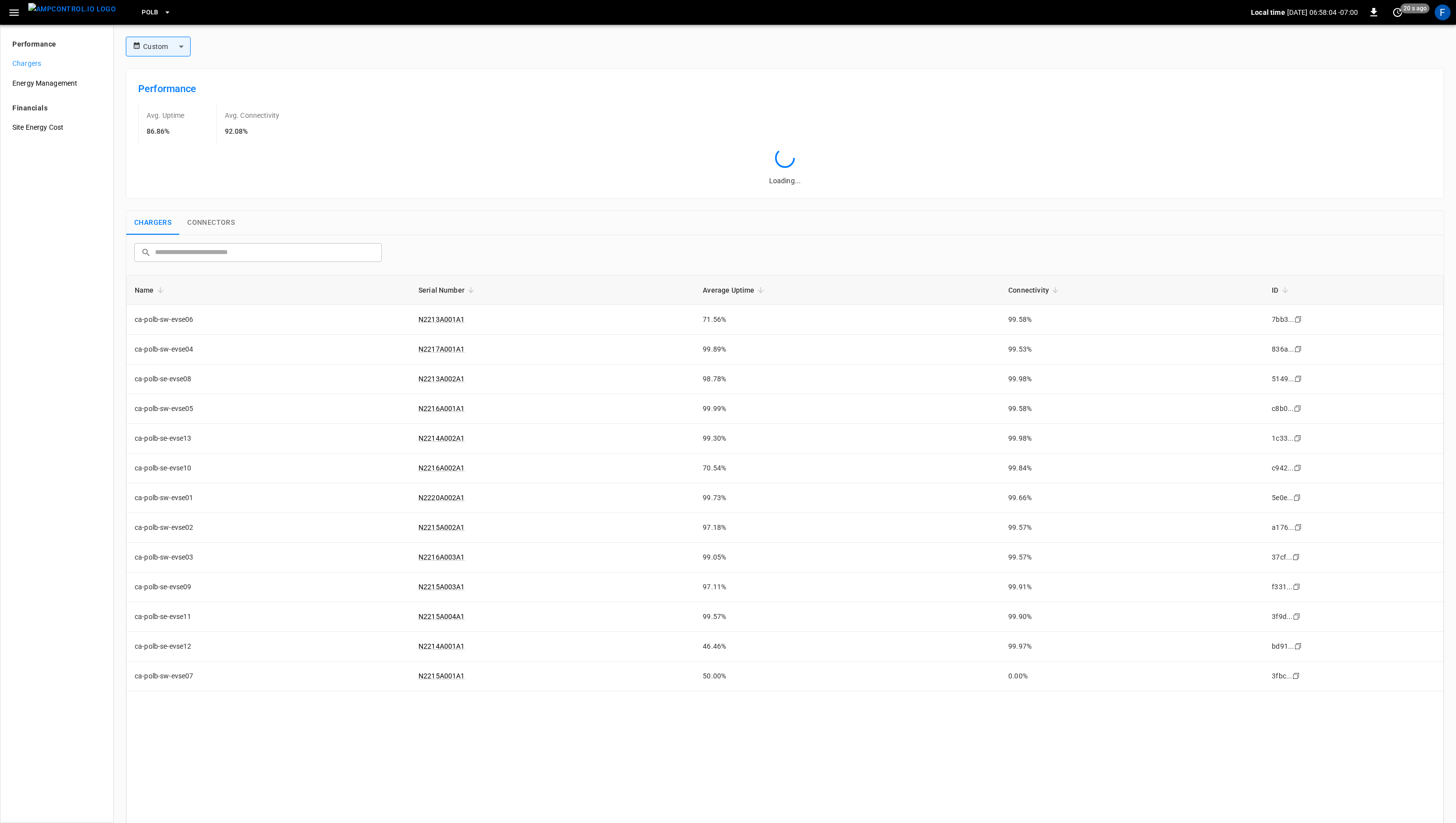
click at [146, 36] on div "Custom ****** ​" at bounding box center [158, 46] width 65 height 19
click at [148, 53] on body "PoLB Local time [DATE] 06:58:04 -07:00 0 20 s ago F Performance Chargers Energy…" at bounding box center [728, 411] width 1456 height 823
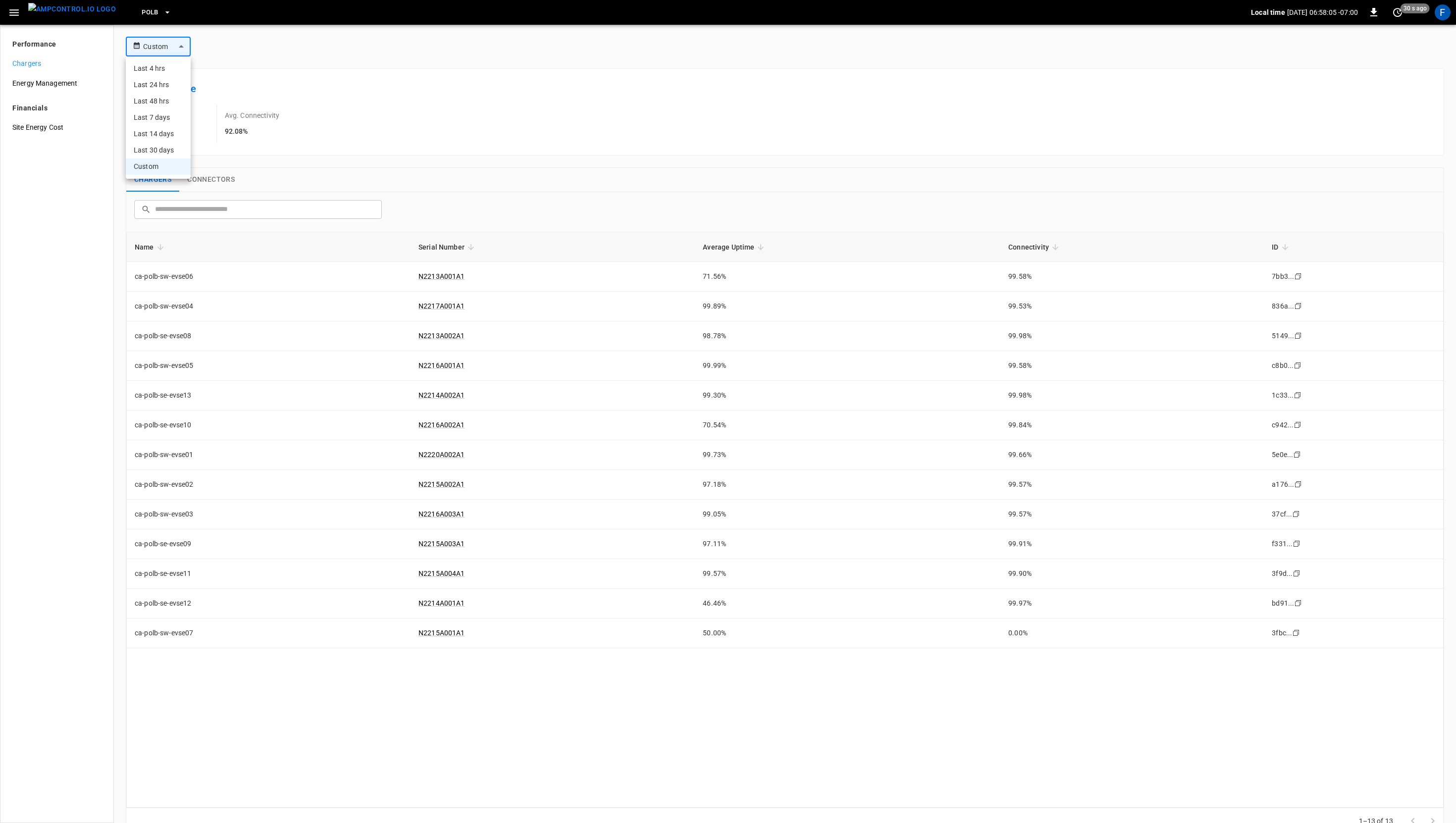
click at [165, 163] on li "Custom" at bounding box center [158, 166] width 65 height 16
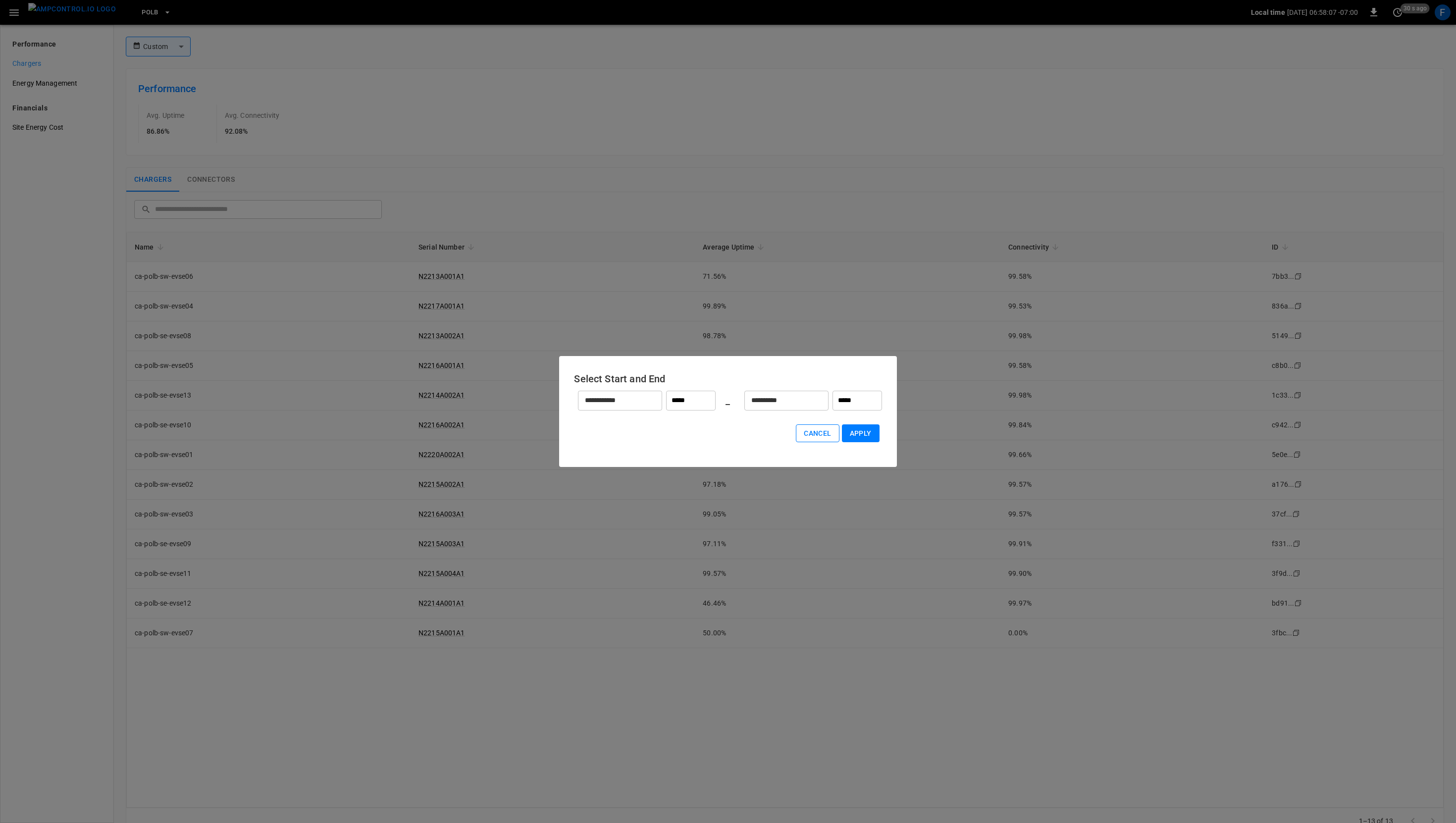
click at [820, 429] on button "Cancel" at bounding box center [817, 434] width 43 height 19
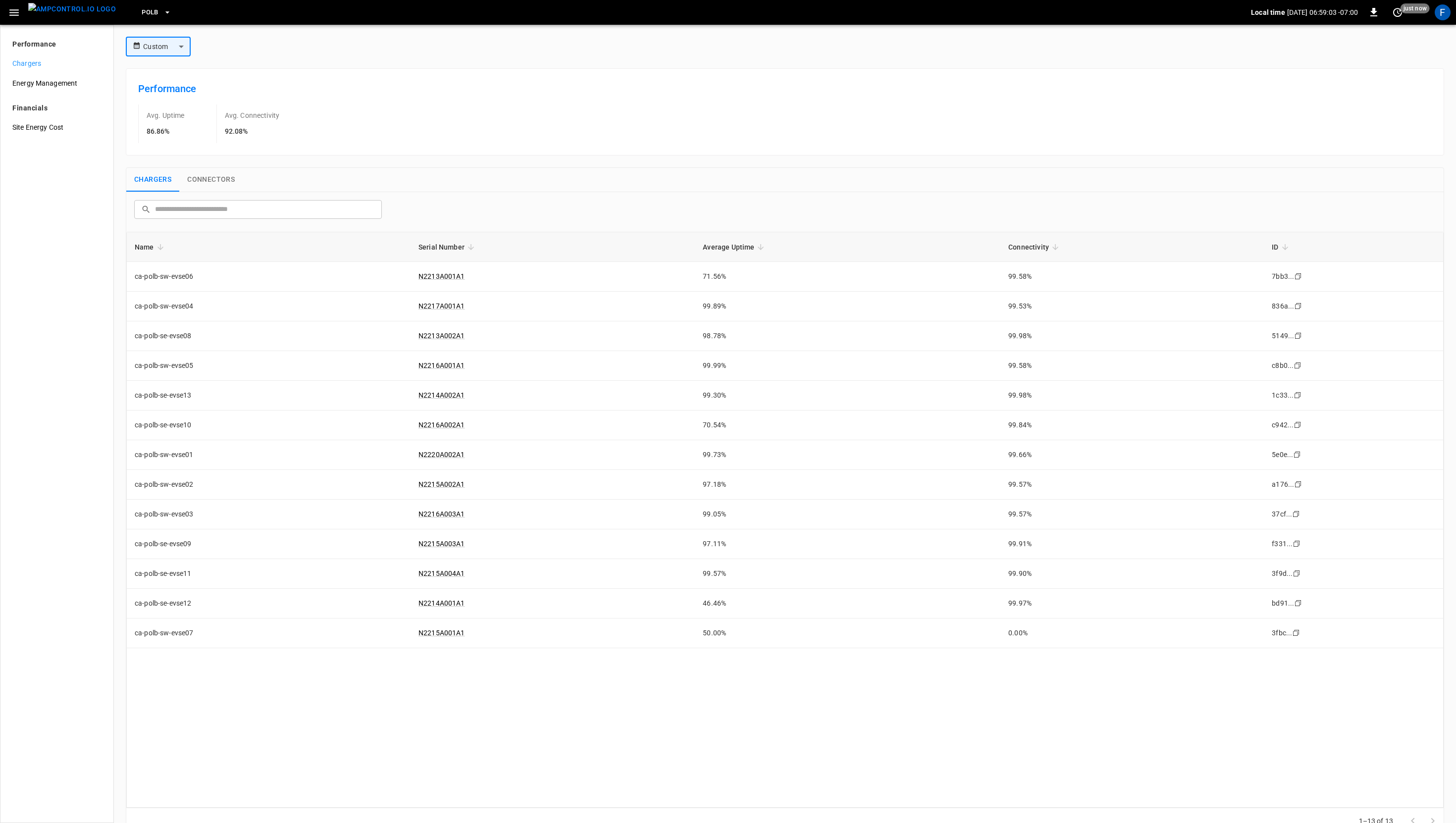
click at [142, 14] on span "PoLB" at bounding box center [150, 12] width 17 height 11
click at [164, 86] on p "SanB" at bounding box center [176, 90] width 97 height 10
click at [299, 47] on div "Custom ****** ​" at bounding box center [785, 46] width 1326 height 19
click at [211, 179] on button "Connectors" at bounding box center [210, 180] width 64 height 24
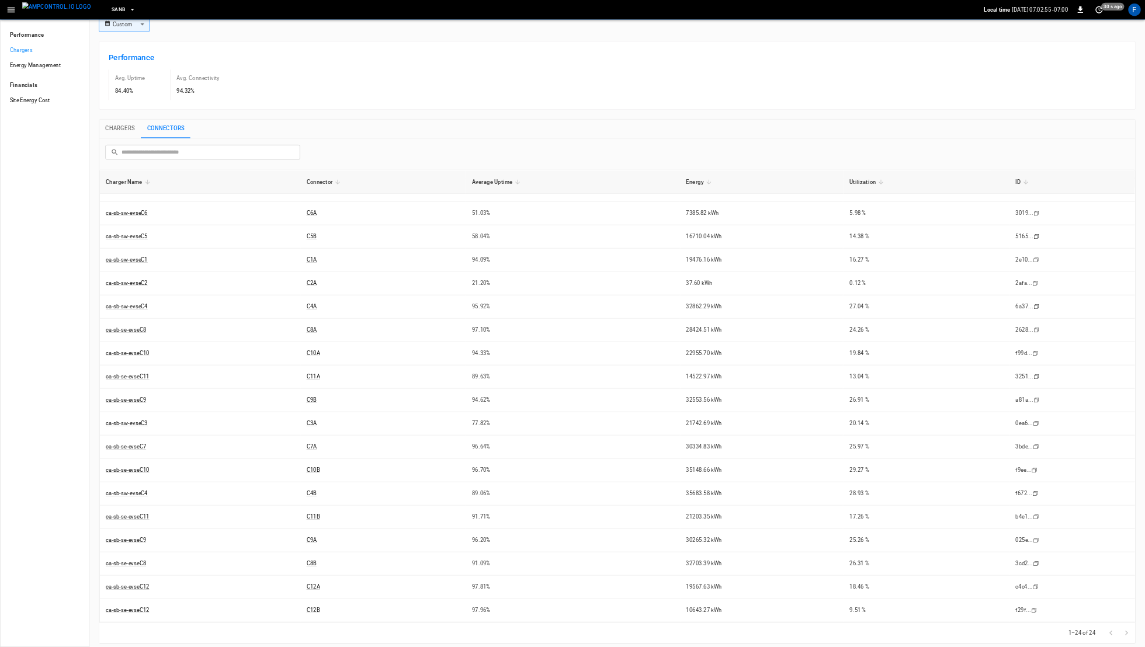
scroll to position [0, 0]
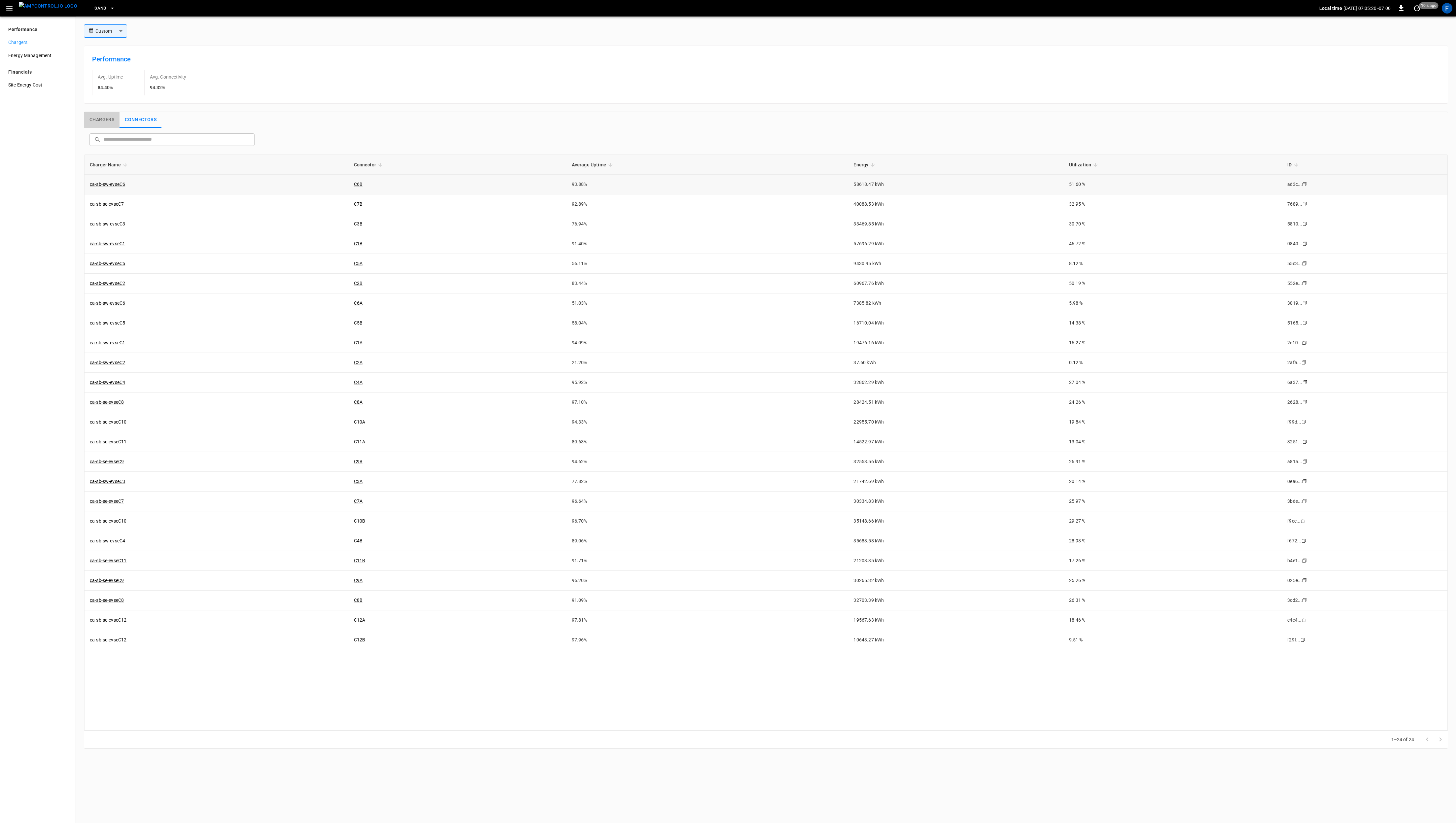
click at [105, 119] on button "Chargers" at bounding box center [102, 120] width 36 height 16
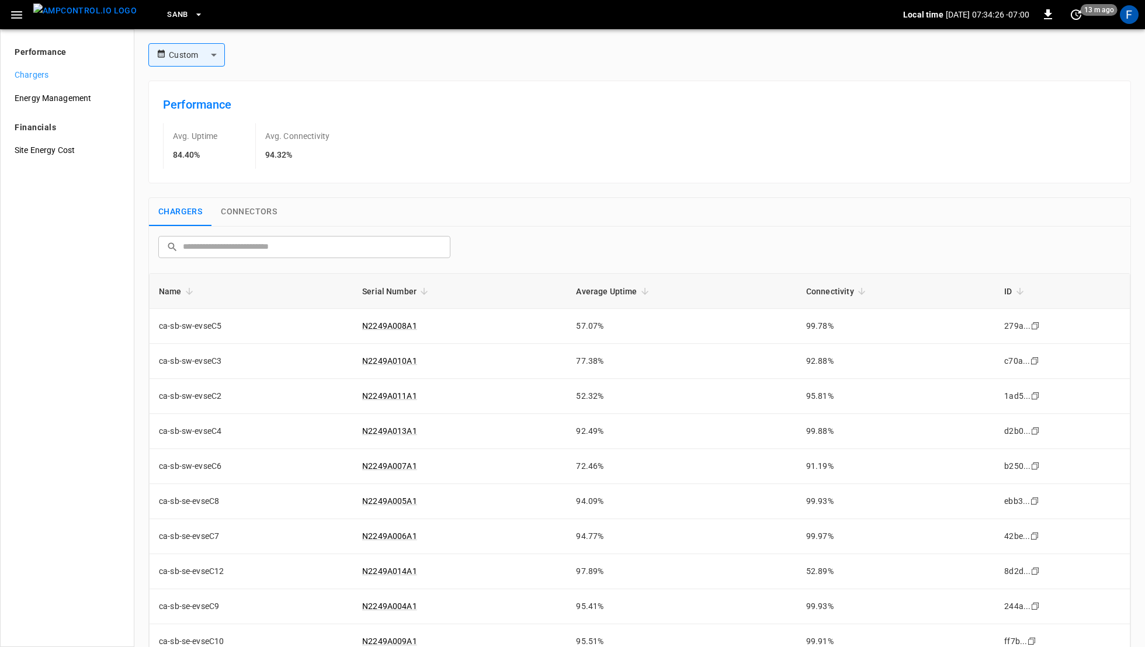
click at [77, 16] on img "menu" at bounding box center [84, 11] width 103 height 15
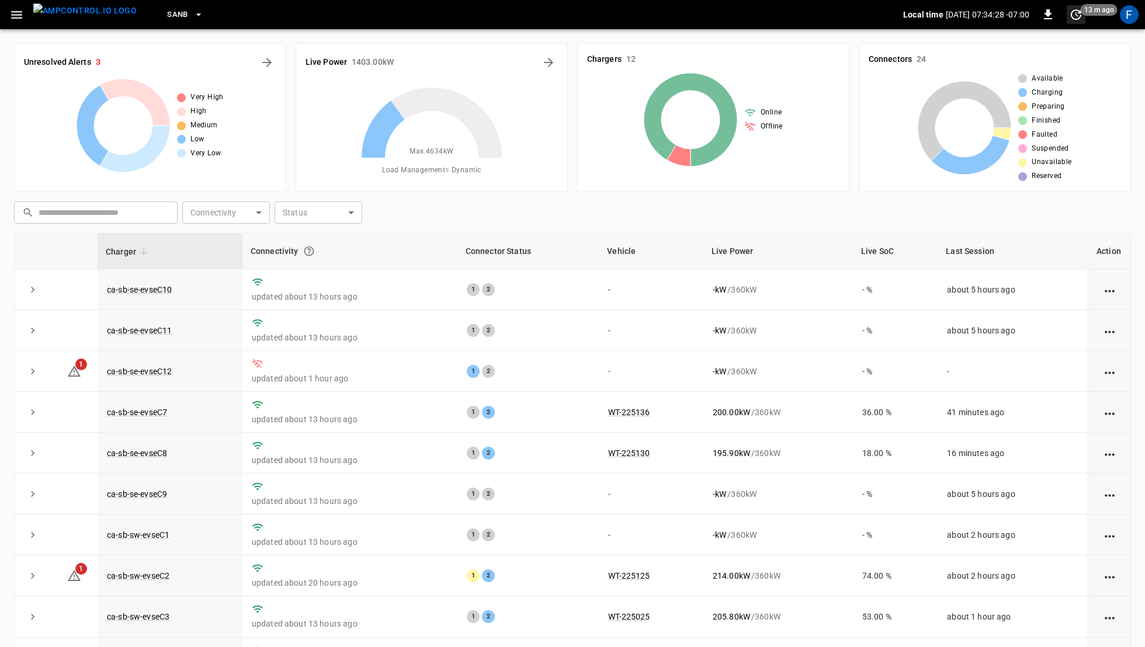
click at [1072, 15] on span "13 m ago" at bounding box center [1099, 10] width 37 height 12
click at [1072, 15] on div at bounding box center [572, 323] width 1145 height 647
click at [1072, 20] on div "F" at bounding box center [1129, 14] width 19 height 19
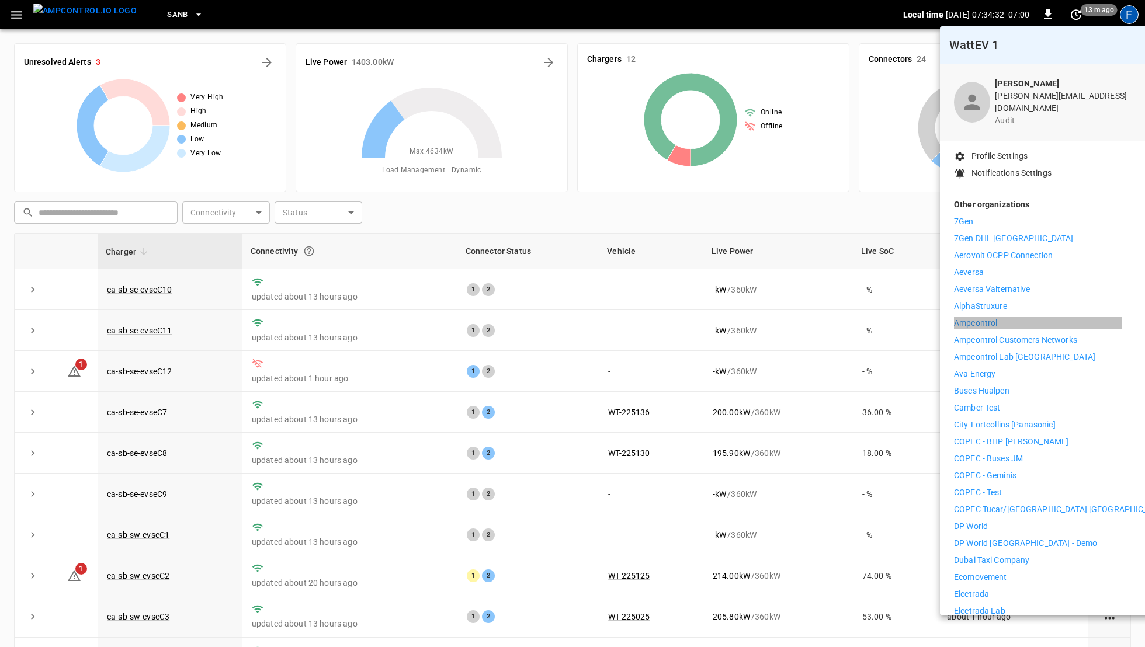
click at [986, 317] on p "Ampcontrol" at bounding box center [975, 323] width 43 height 12
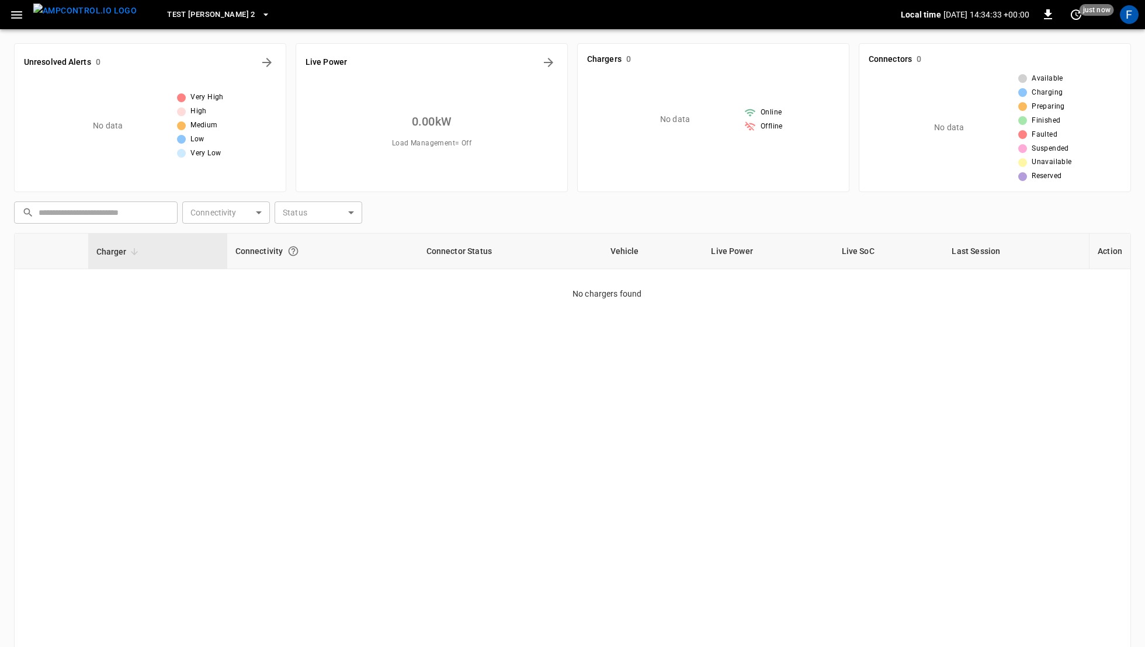
click at [16, 13] on icon "button" at bounding box center [16, 15] width 15 height 15
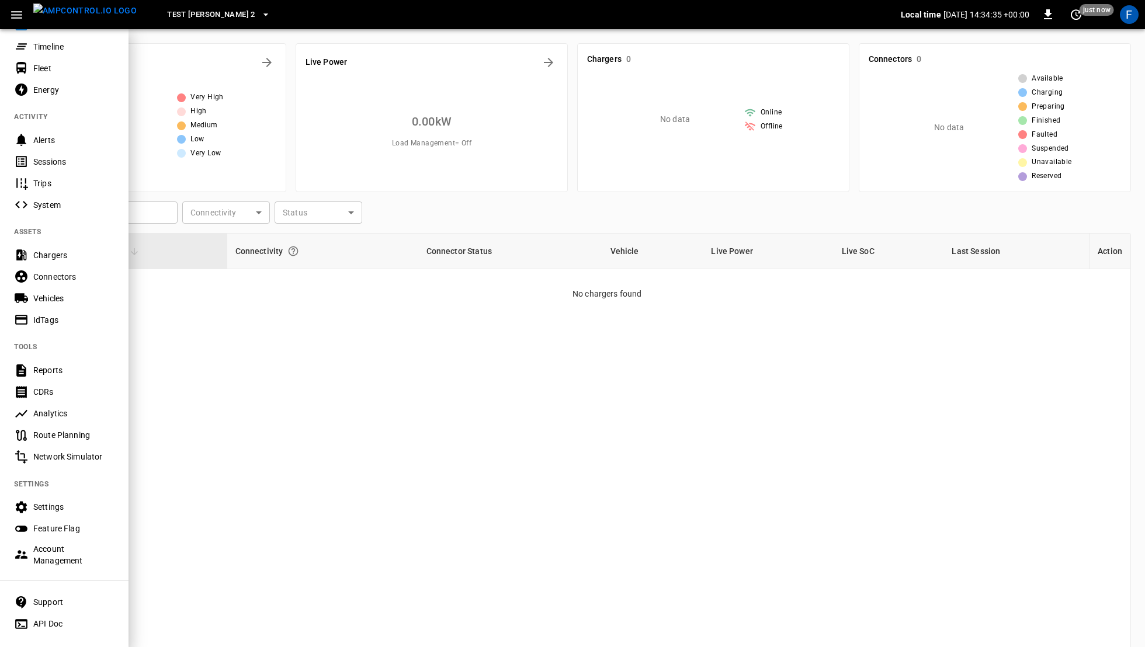
scroll to position [79, 0]
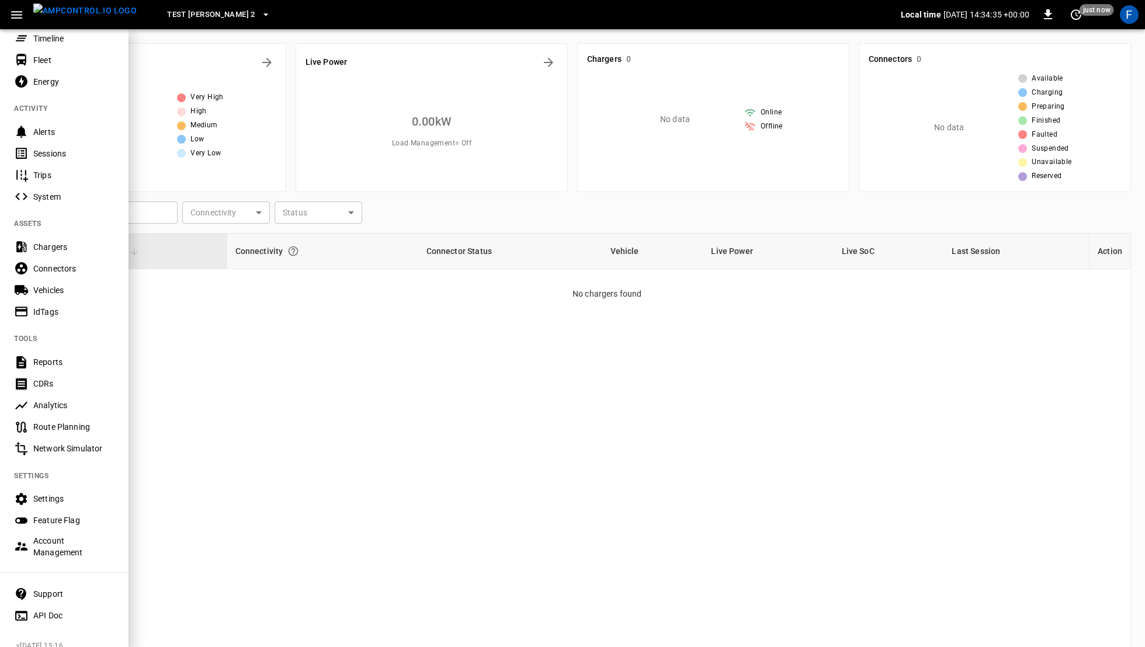
click at [41, 547] on div "Account Management" at bounding box center [73, 546] width 81 height 23
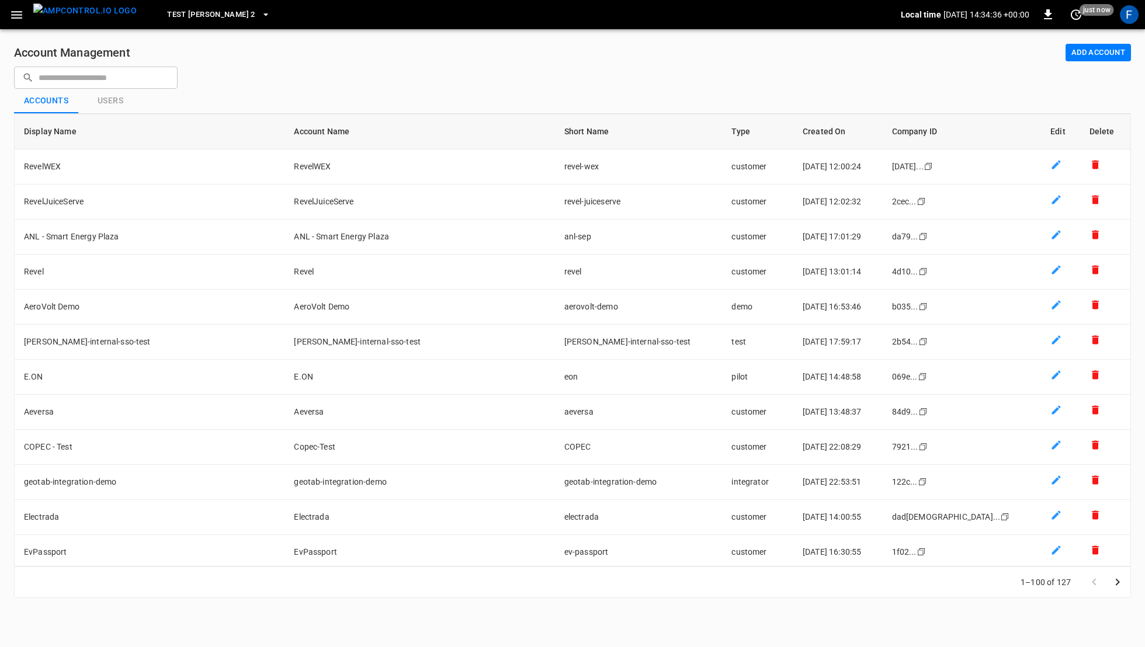
click at [109, 72] on input "text" at bounding box center [104, 78] width 131 height 22
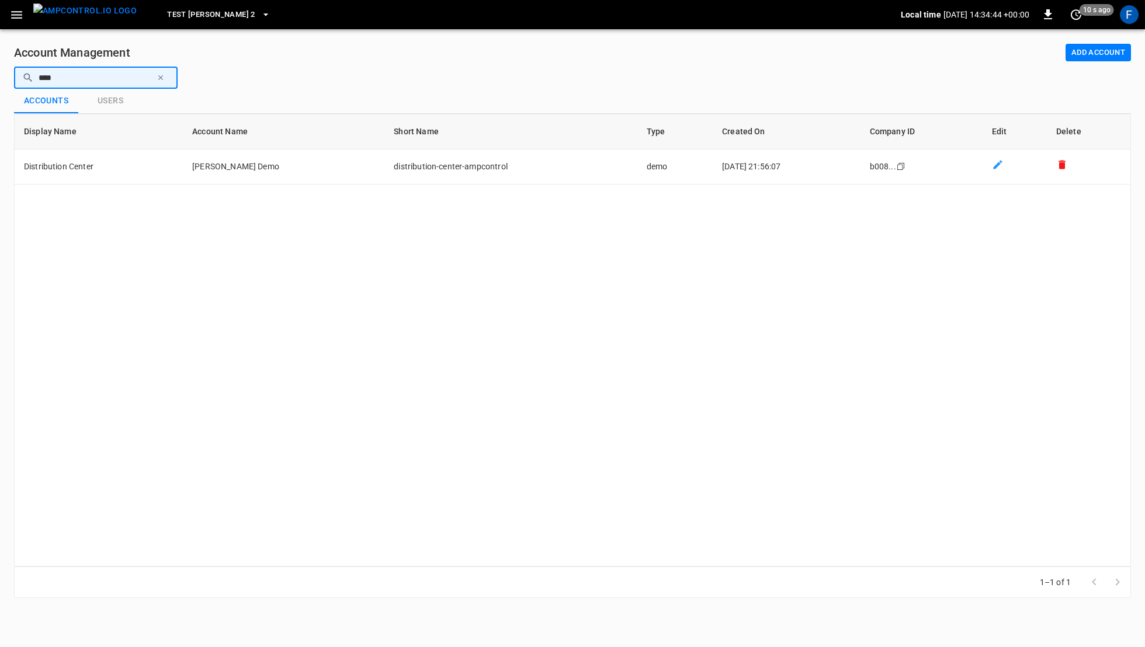
type input "****"
